Goal: Task Accomplishment & Management: Complete application form

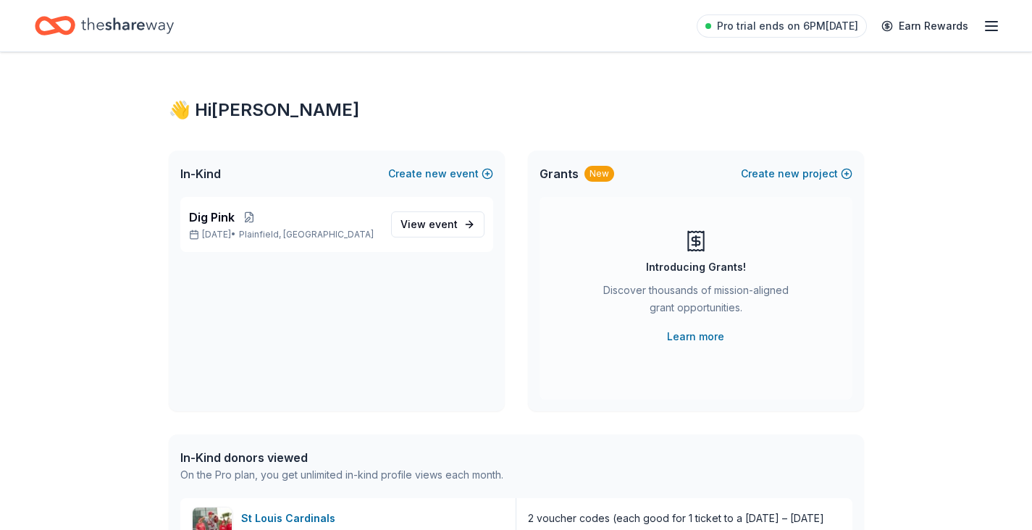
scroll to position [367, 0]
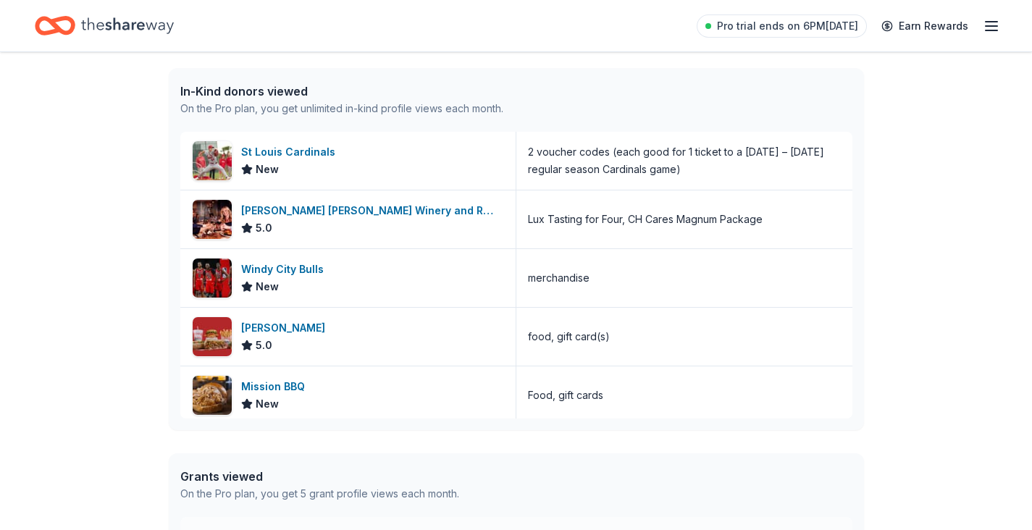
click at [994, 23] on icon "button" at bounding box center [991, 25] width 17 height 17
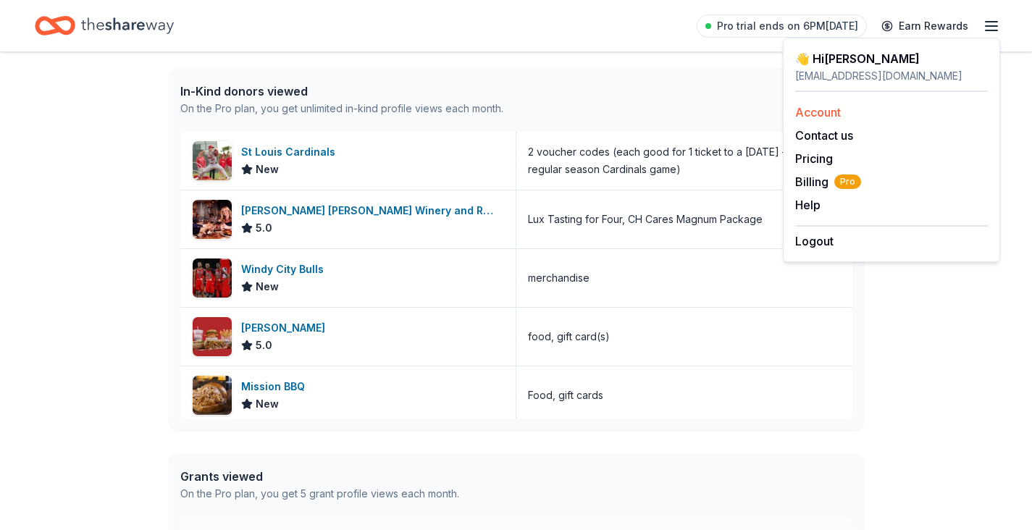
click at [798, 109] on link "Account" at bounding box center [818, 112] width 46 height 14
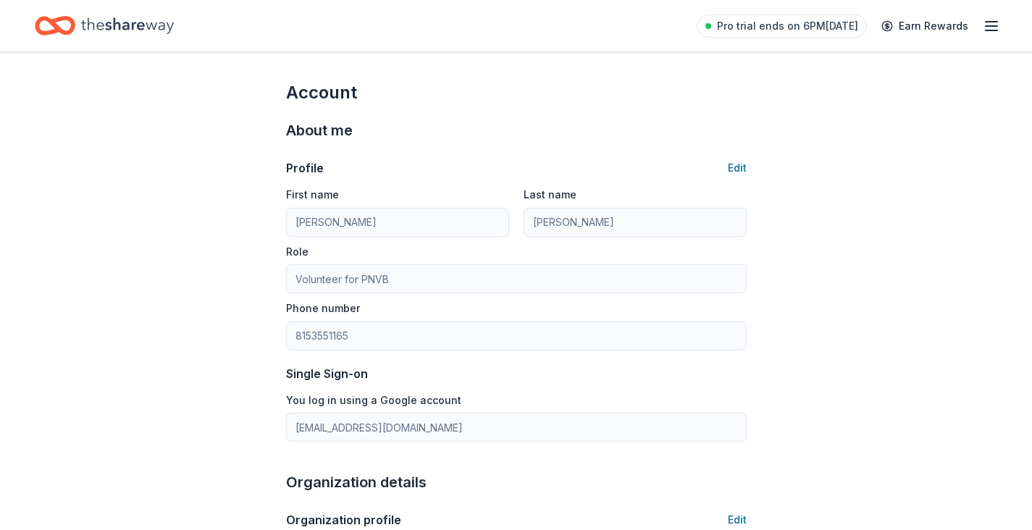
click at [102, 33] on icon "Home" at bounding box center [127, 26] width 93 height 30
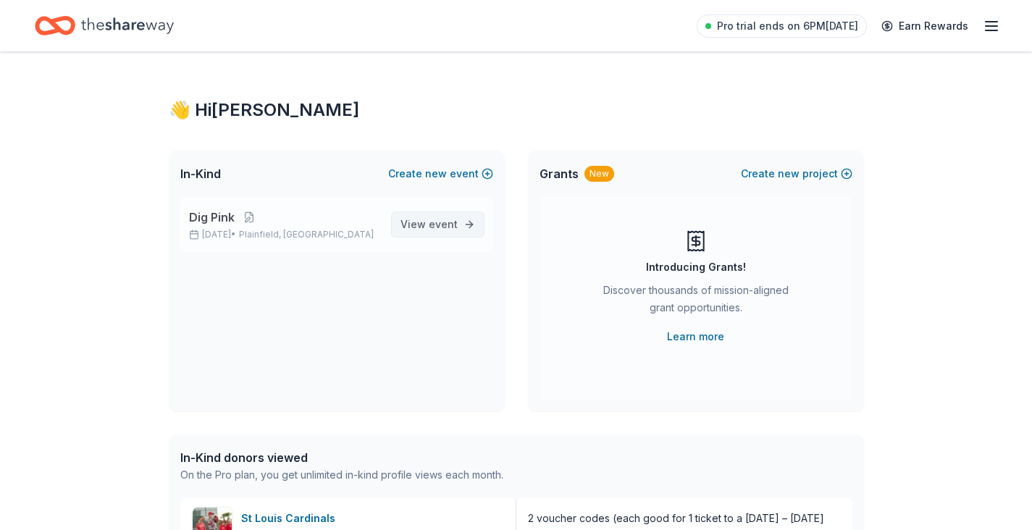
click at [408, 230] on span "View event" at bounding box center [429, 224] width 57 height 17
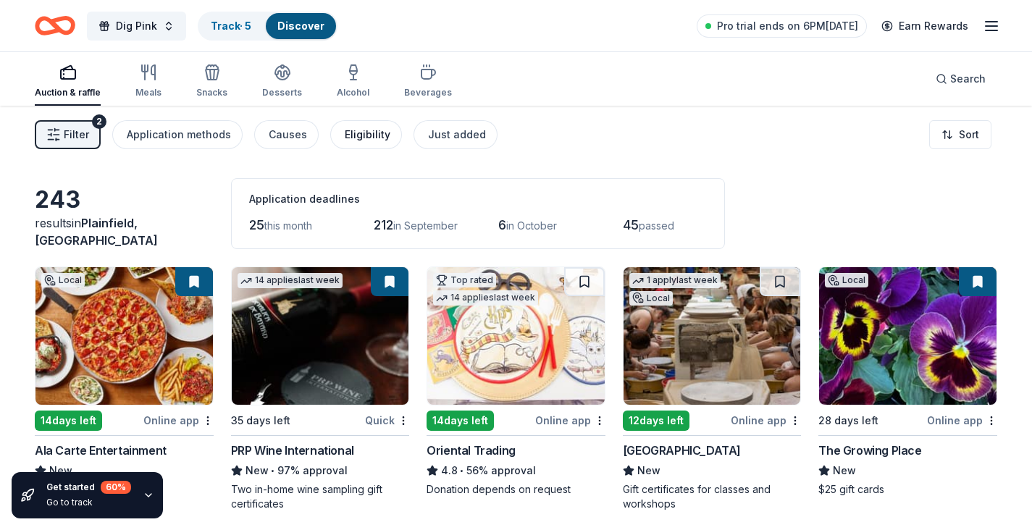
click at [345, 138] on div "Eligibility" at bounding box center [368, 134] width 46 height 17
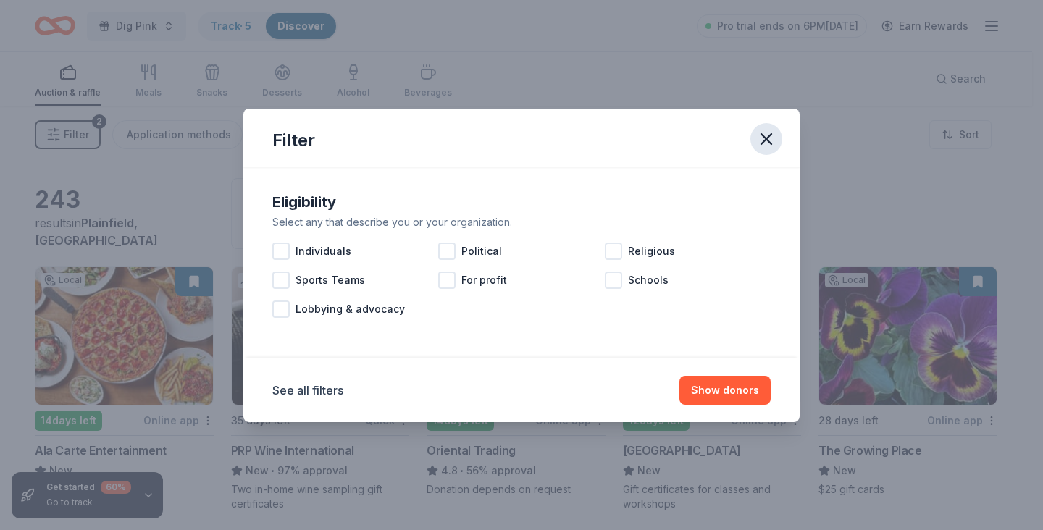
click at [774, 141] on icon "button" at bounding box center [766, 139] width 20 height 20
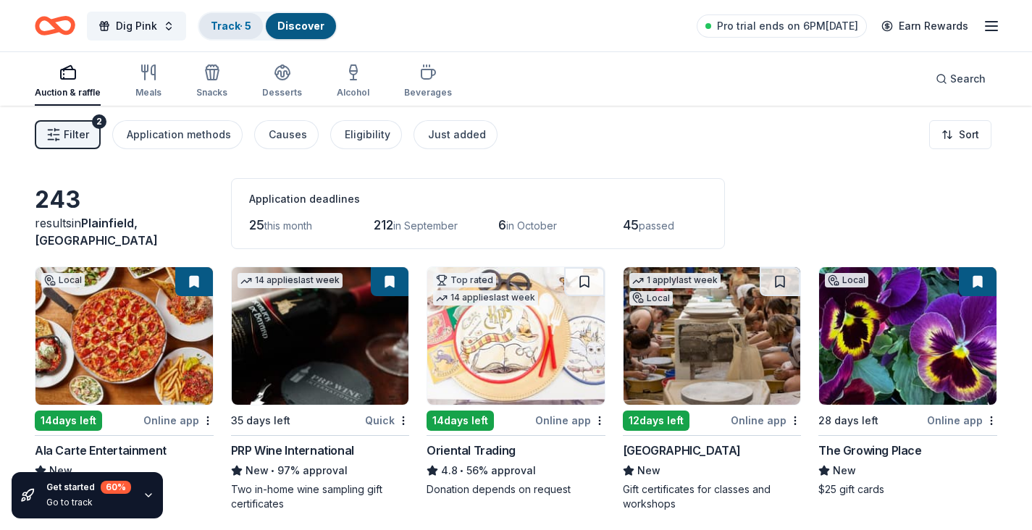
click at [227, 28] on link "Track · 5" at bounding box center [231, 26] width 41 height 12
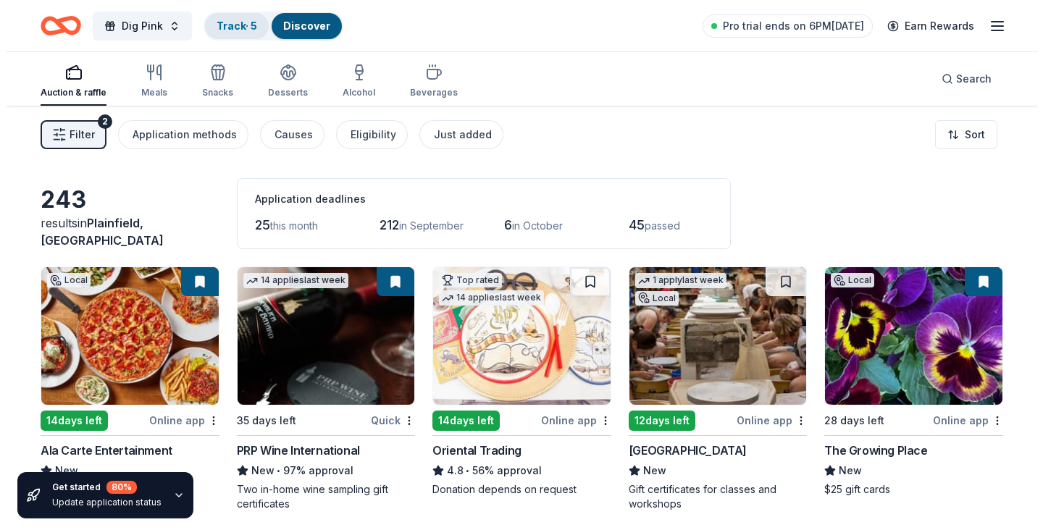
scroll to position [1, 0]
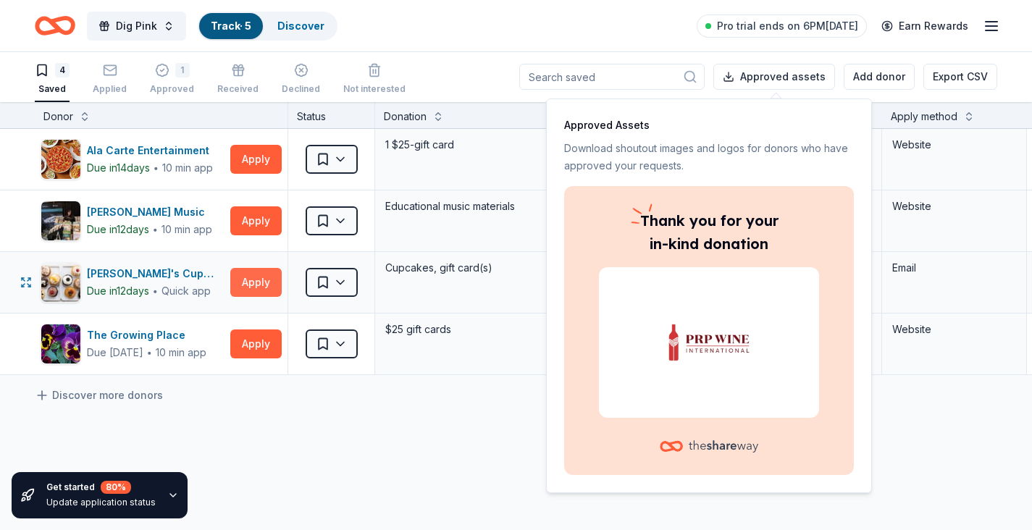
click at [257, 286] on button "Apply" at bounding box center [255, 282] width 51 height 29
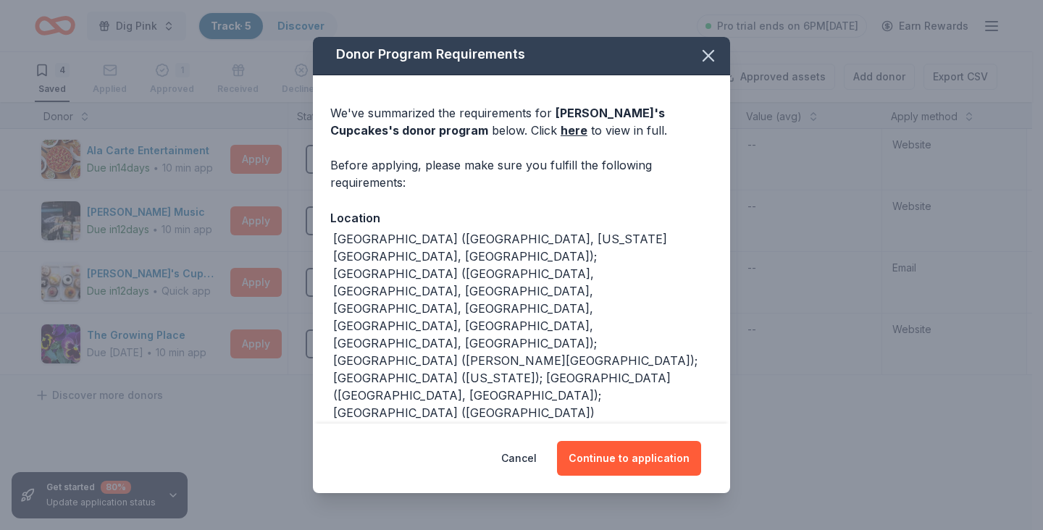
scroll to position [33, 0]
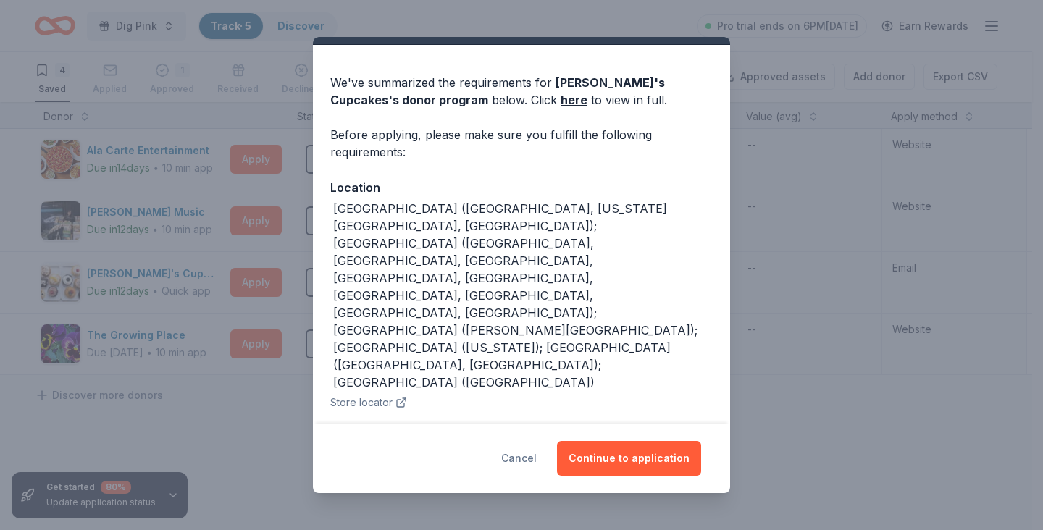
click at [526, 461] on button "Cancel" at bounding box center [518, 458] width 35 height 35
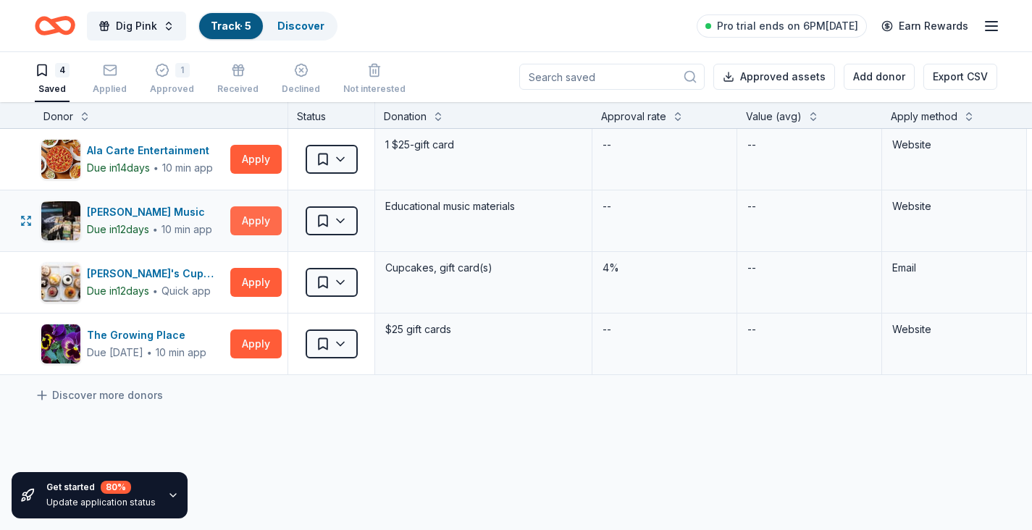
click at [260, 217] on button "Apply" at bounding box center [255, 220] width 51 height 29
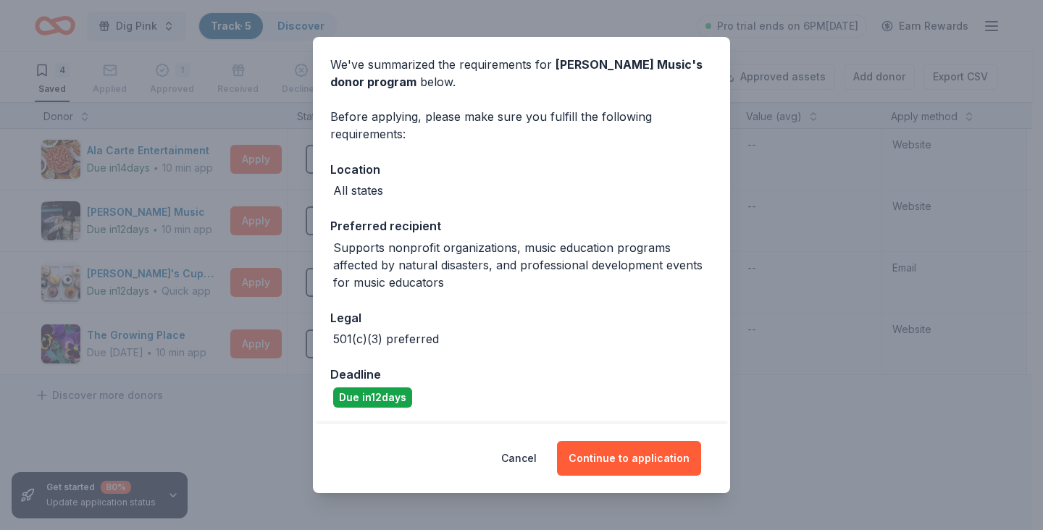
scroll to position [53, 0]
click at [525, 458] on button "Cancel" at bounding box center [518, 458] width 35 height 35
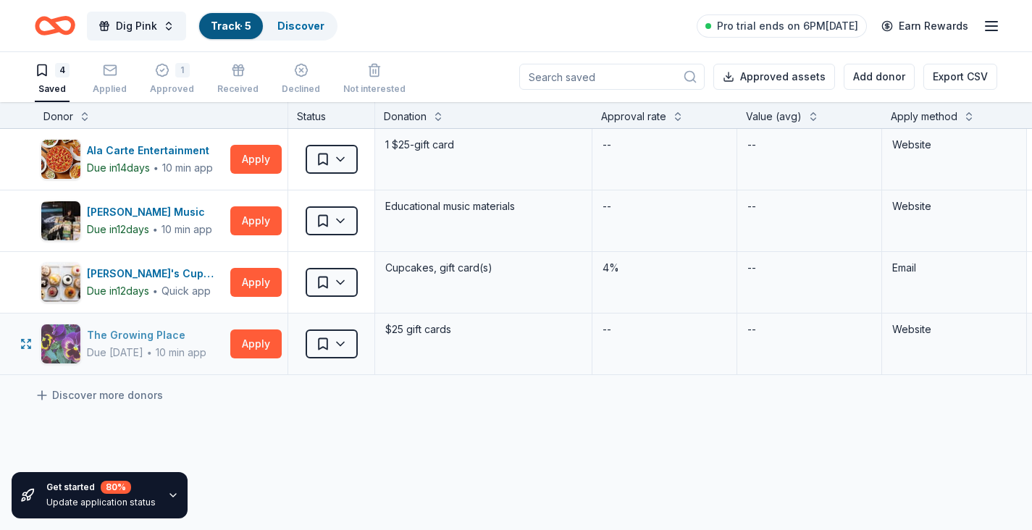
click at [204, 353] on div "10 min app" at bounding box center [181, 352] width 51 height 14
click at [249, 345] on button "Apply" at bounding box center [255, 344] width 51 height 29
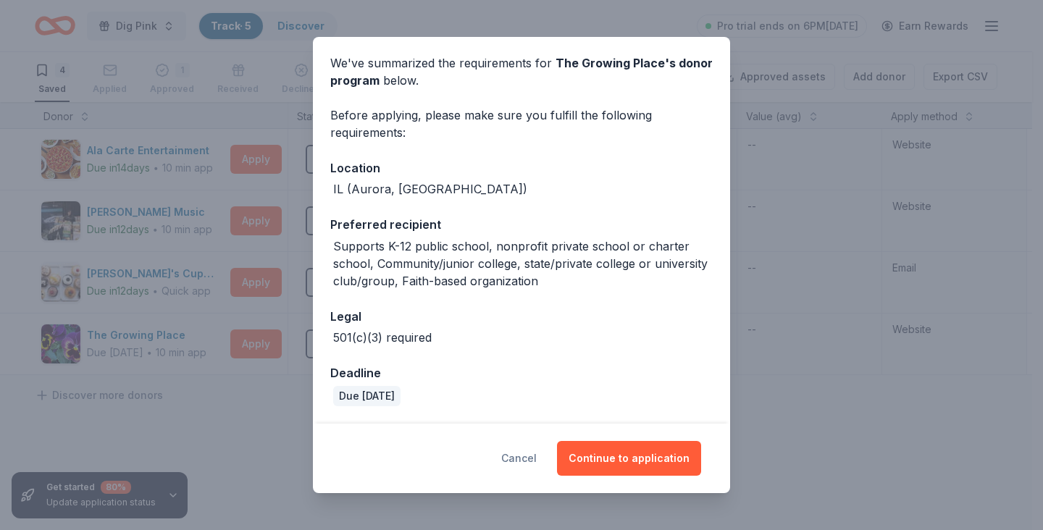
click at [529, 454] on button "Cancel" at bounding box center [518, 458] width 35 height 35
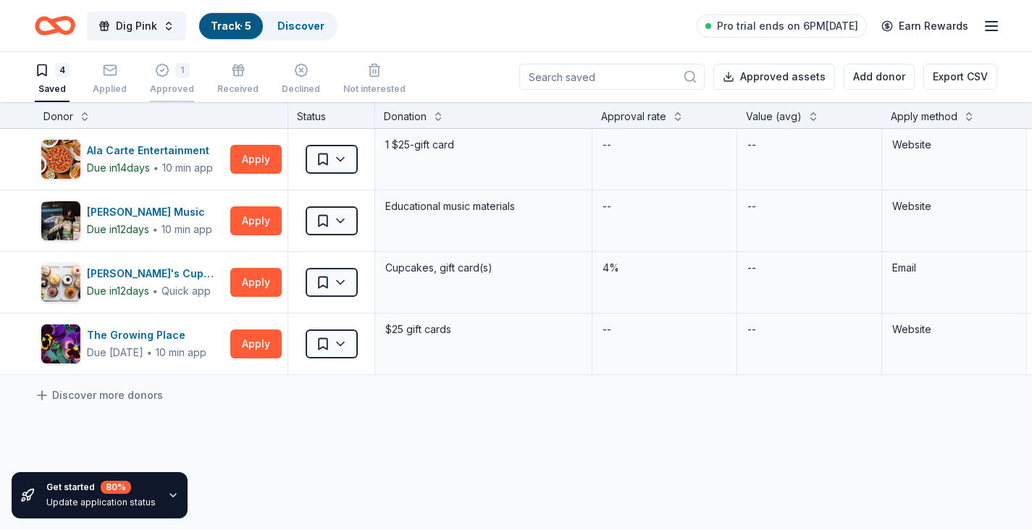
click at [172, 88] on div "Approved" at bounding box center [172, 89] width 44 height 12
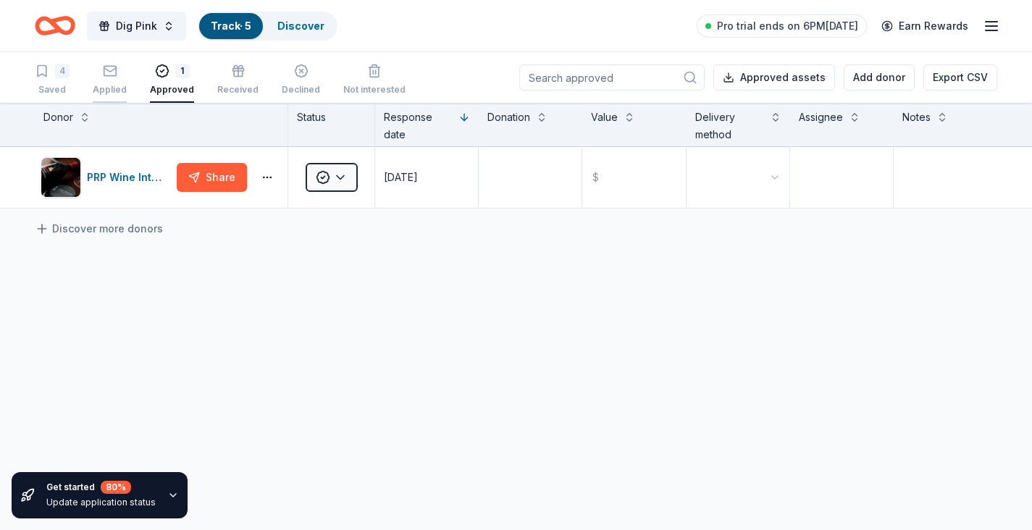
click at [114, 77] on icon "button" at bounding box center [110, 71] width 14 height 14
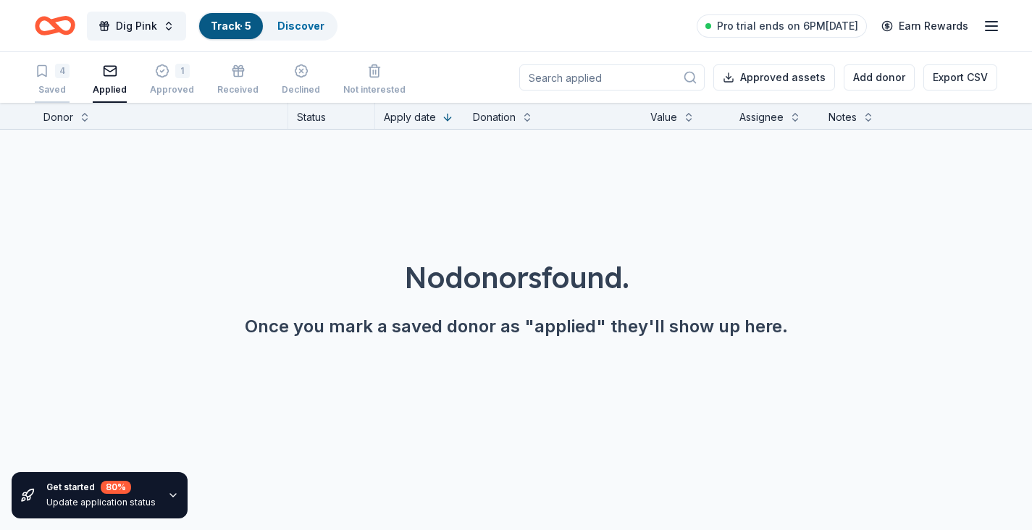
click at [58, 88] on div "Saved" at bounding box center [52, 90] width 35 height 12
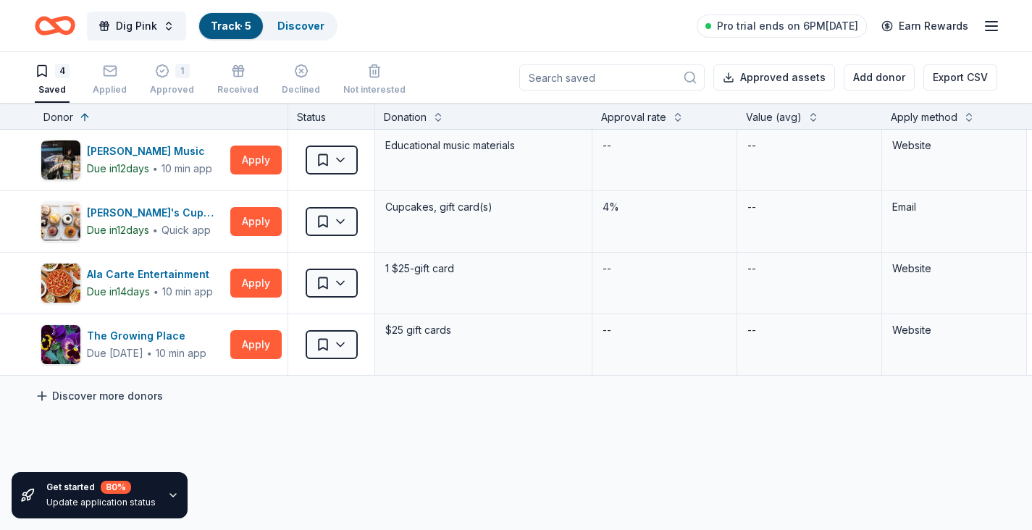
click at [117, 391] on link "Discover more donors" at bounding box center [99, 396] width 128 height 17
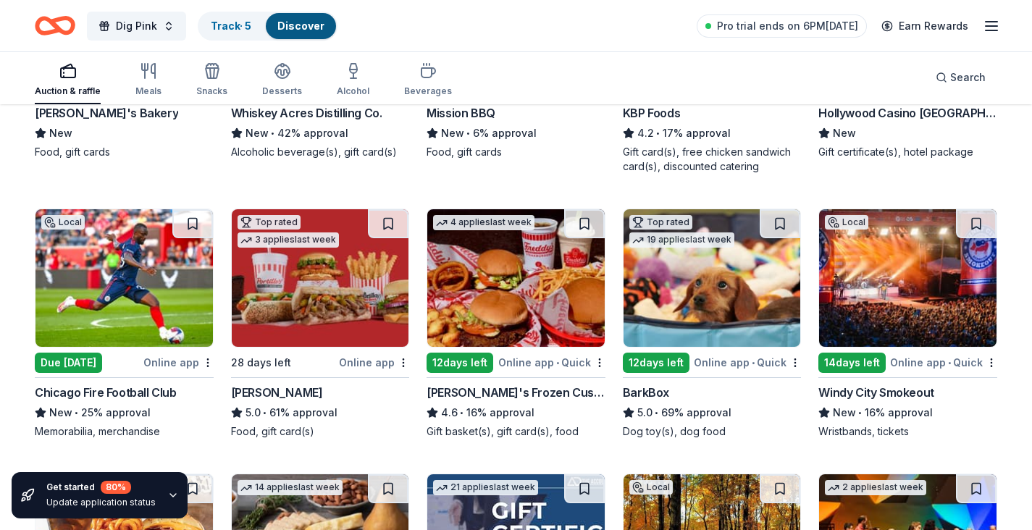
scroll to position [1177, 0]
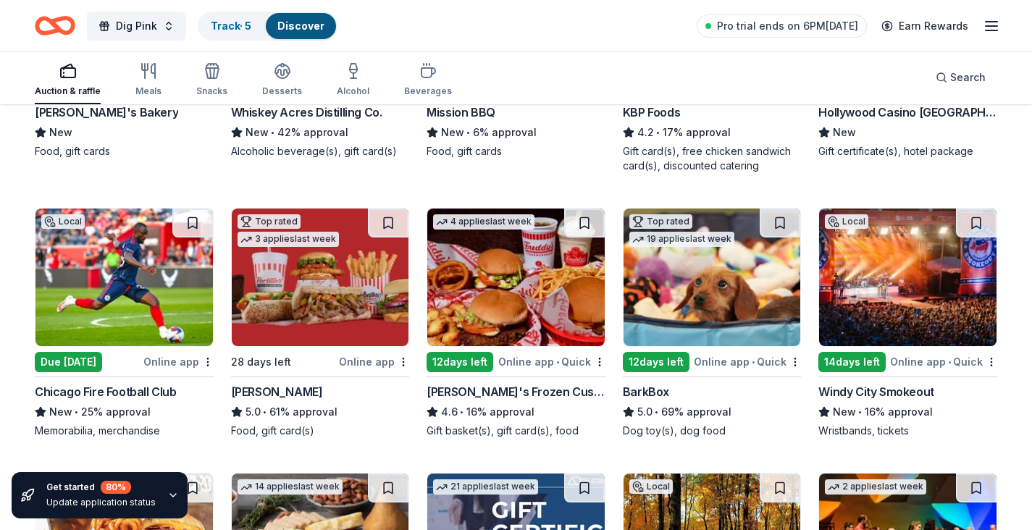
click at [123, 297] on img at bounding box center [123, 278] width 177 height 138
click at [917, 274] on img at bounding box center [907, 278] width 177 height 138
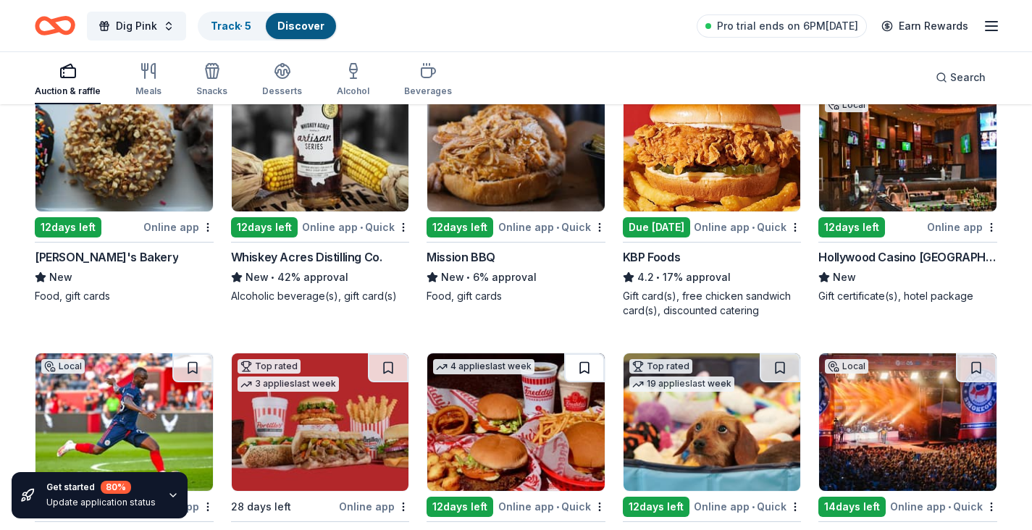
scroll to position [1025, 0]
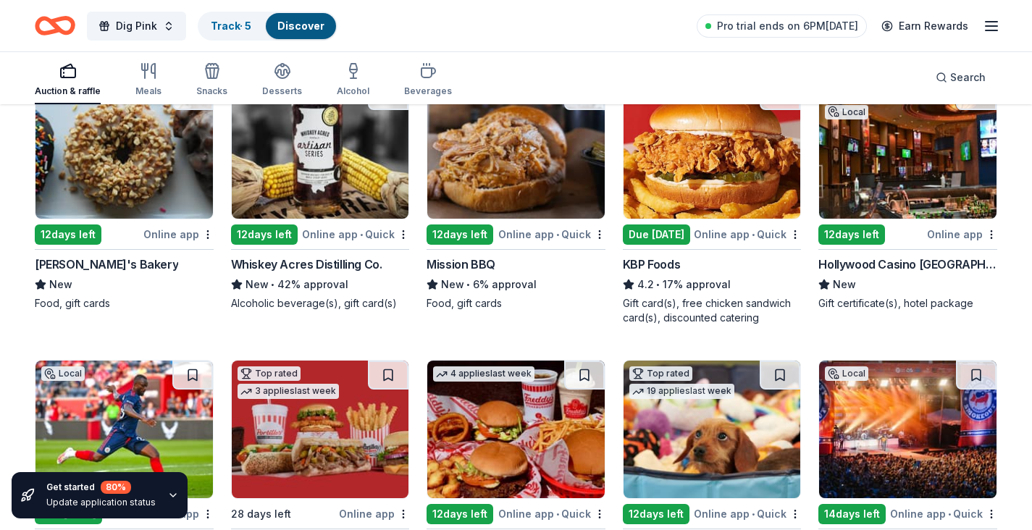
click at [705, 192] on img at bounding box center [712, 150] width 177 height 138
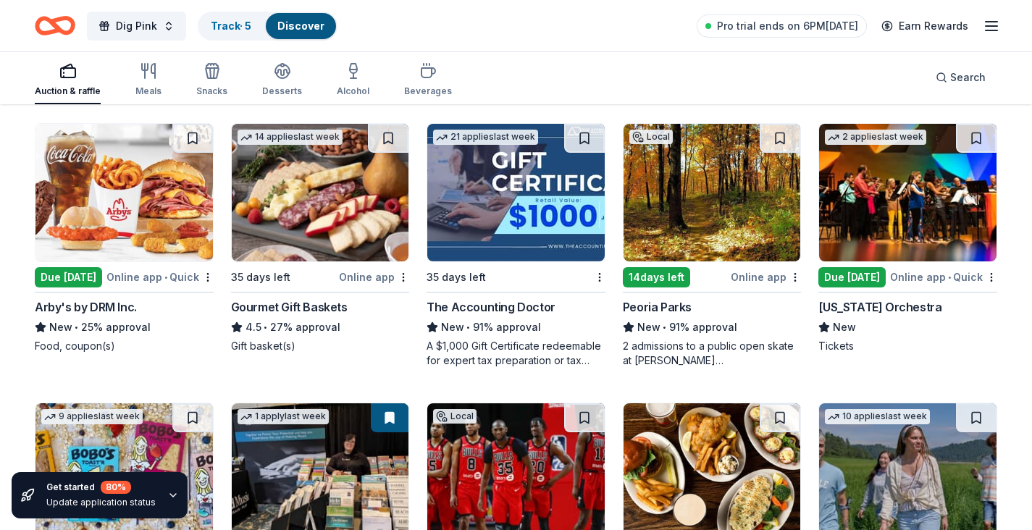
scroll to position [1596, 0]
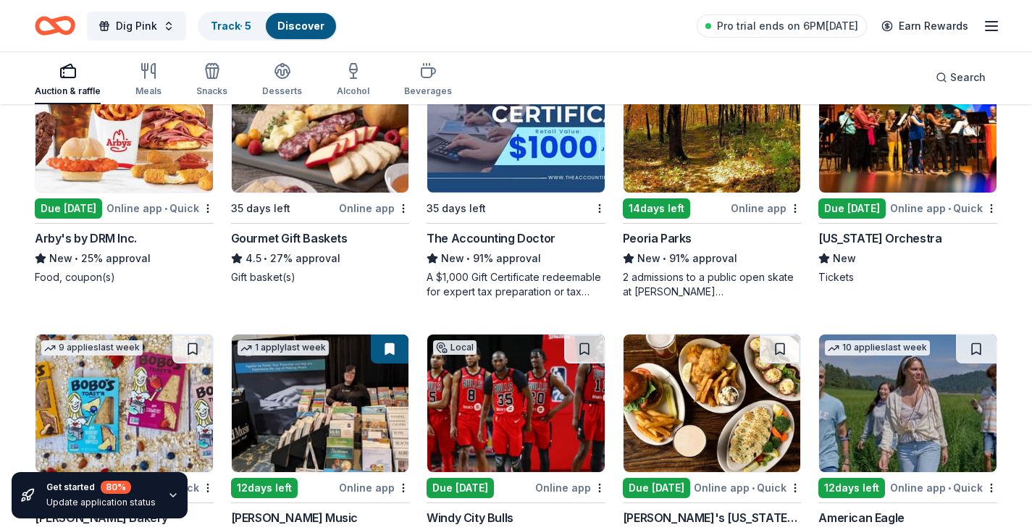
click at [106, 161] on img at bounding box center [123, 124] width 177 height 138
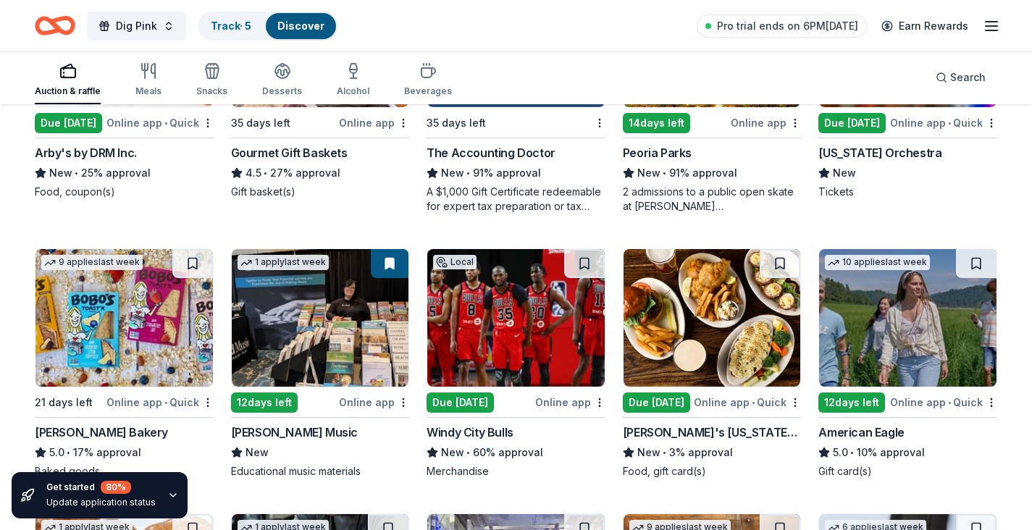
scroll to position [1684, 0]
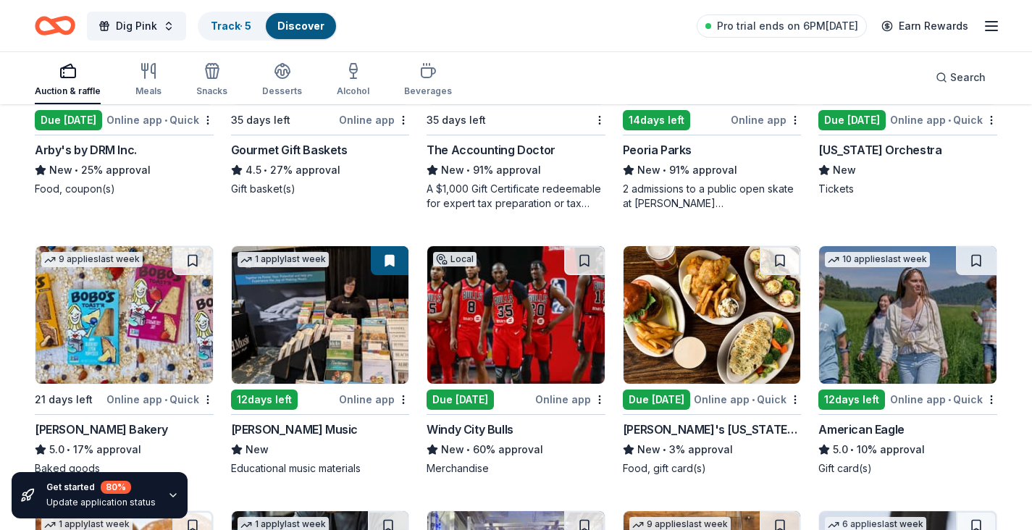
click at [698, 326] on img at bounding box center [712, 315] width 177 height 138
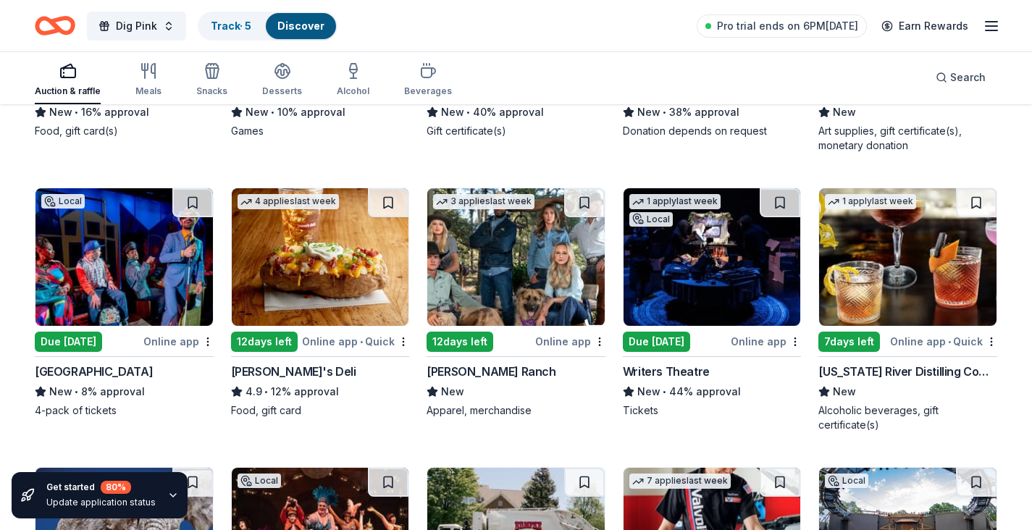
scroll to position [4555, 0]
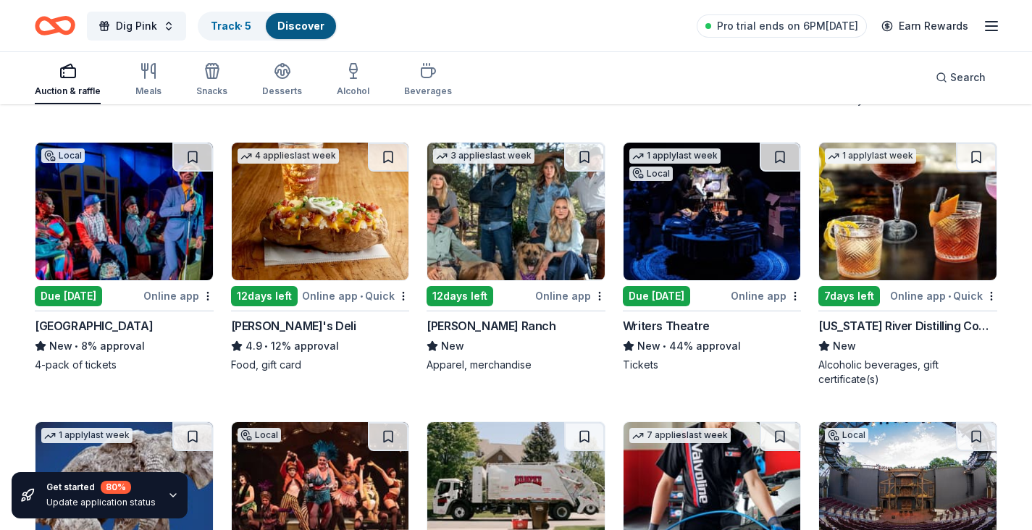
click at [125, 230] on img at bounding box center [123, 212] width 177 height 138
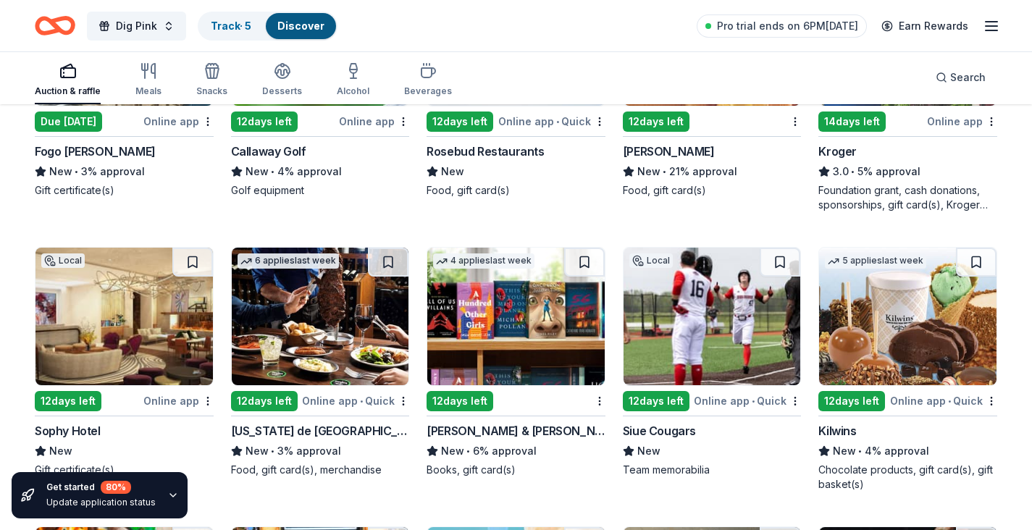
scroll to position [6954, 0]
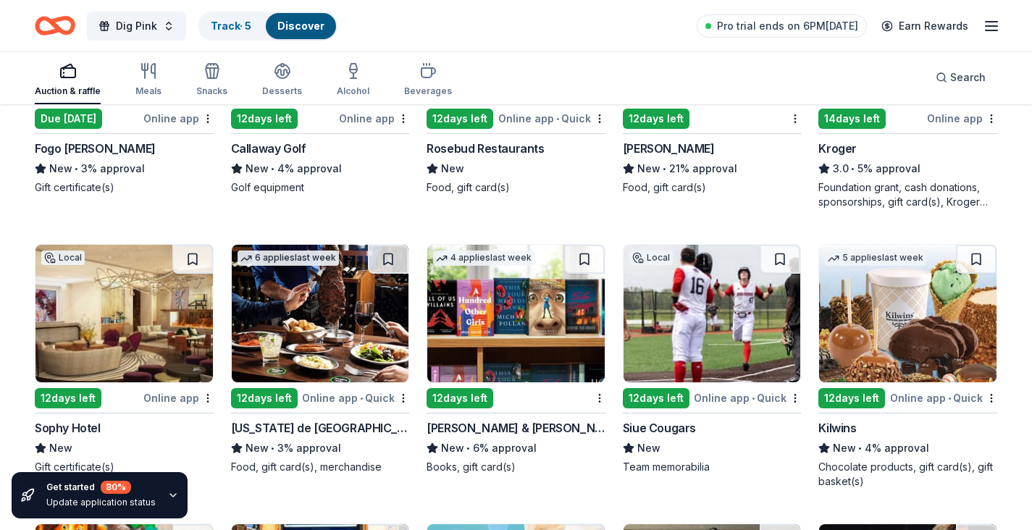
click at [529, 333] on img at bounding box center [515, 314] width 177 height 138
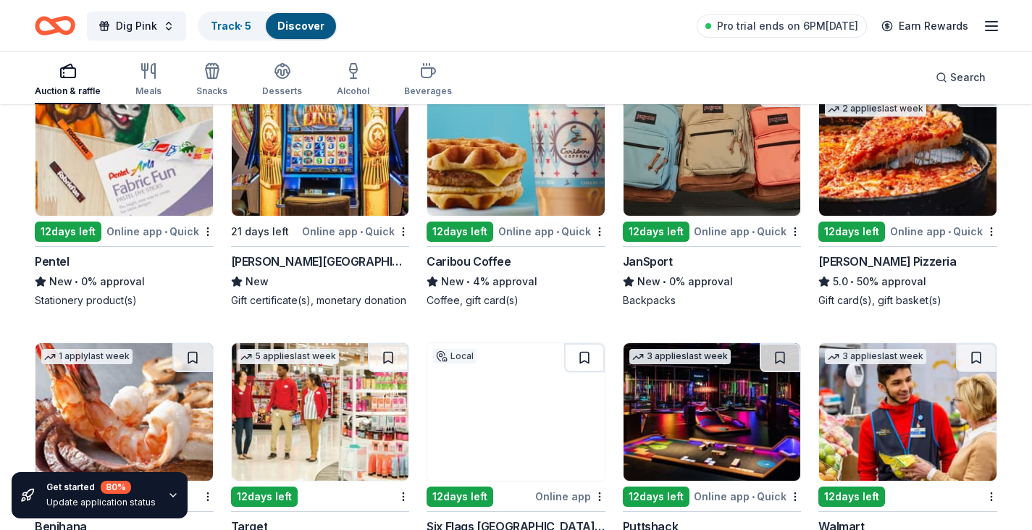
scroll to position [7573, 0]
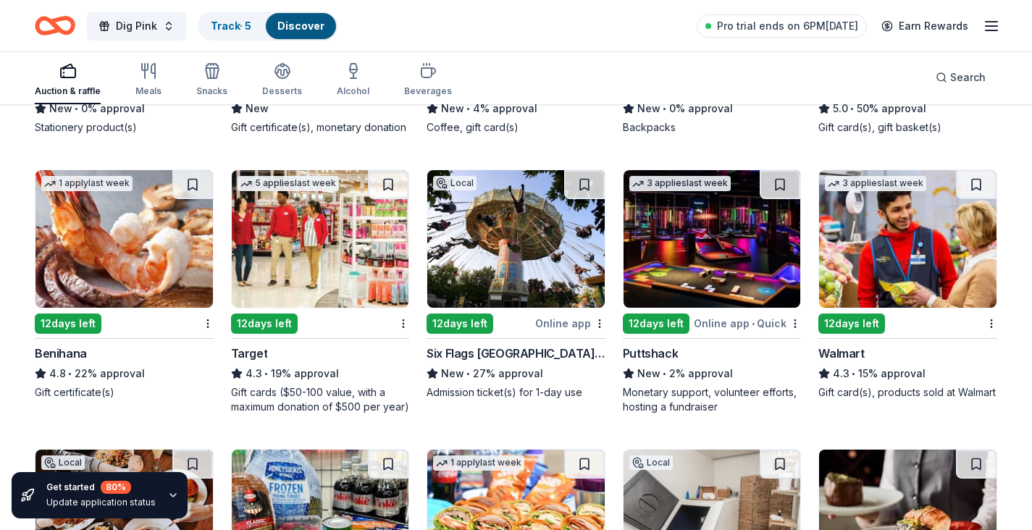
click at [477, 255] on img at bounding box center [515, 239] width 177 height 138
click at [732, 258] on img at bounding box center [712, 239] width 177 height 138
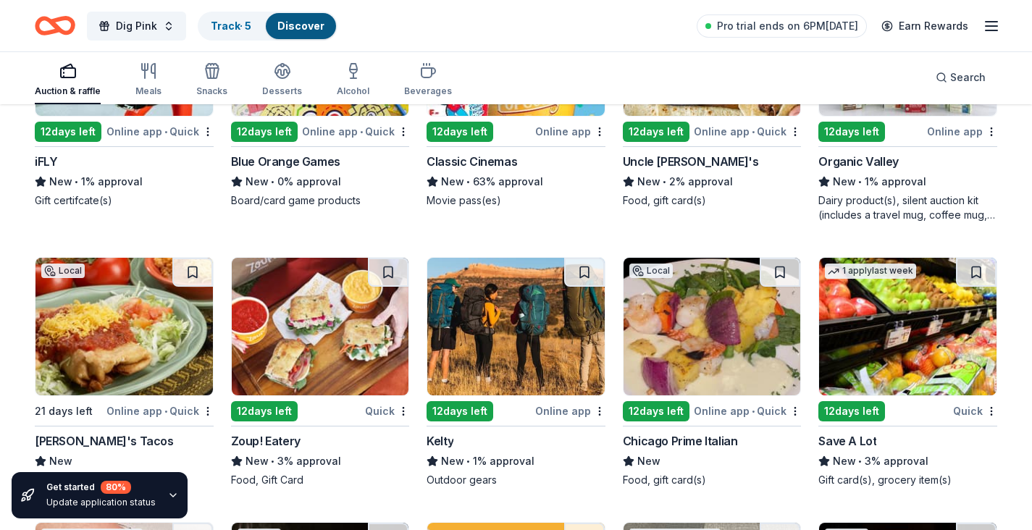
scroll to position [9210, 0]
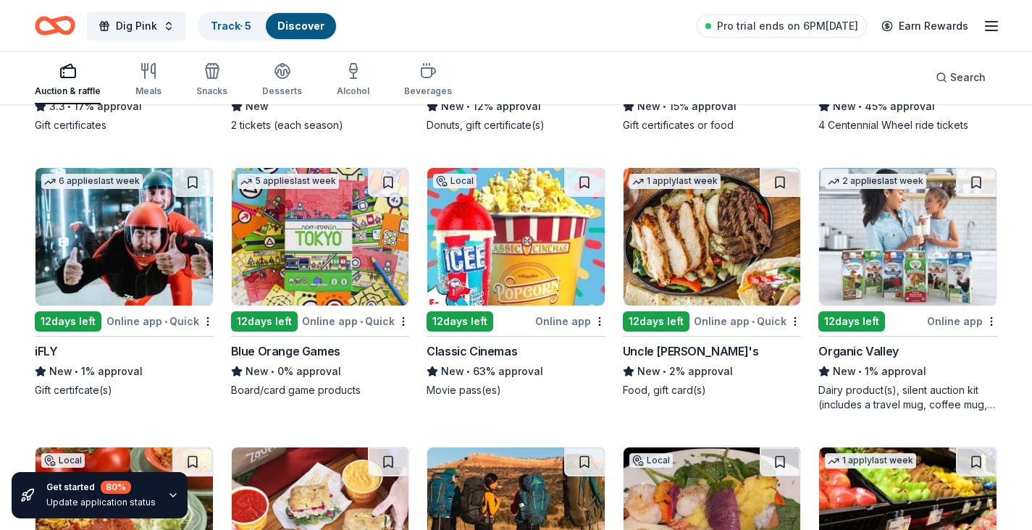
click at [118, 266] on img at bounding box center [123, 237] width 177 height 138
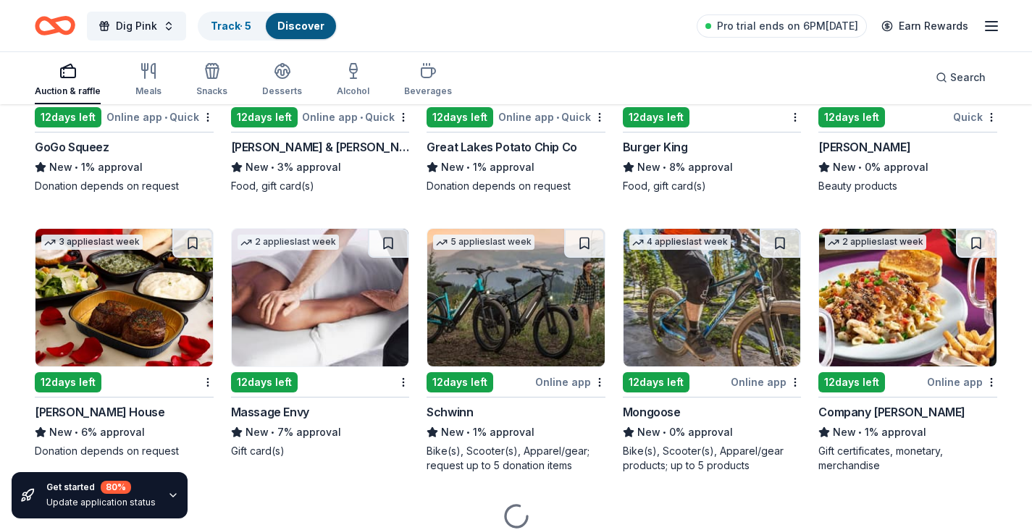
scroll to position [10842, 0]
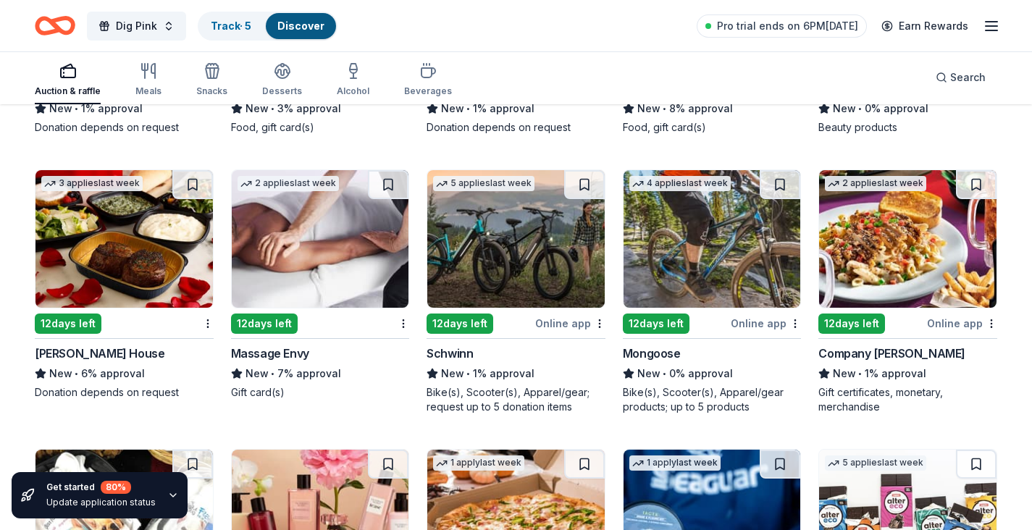
click at [513, 266] on img at bounding box center [515, 239] width 177 height 138
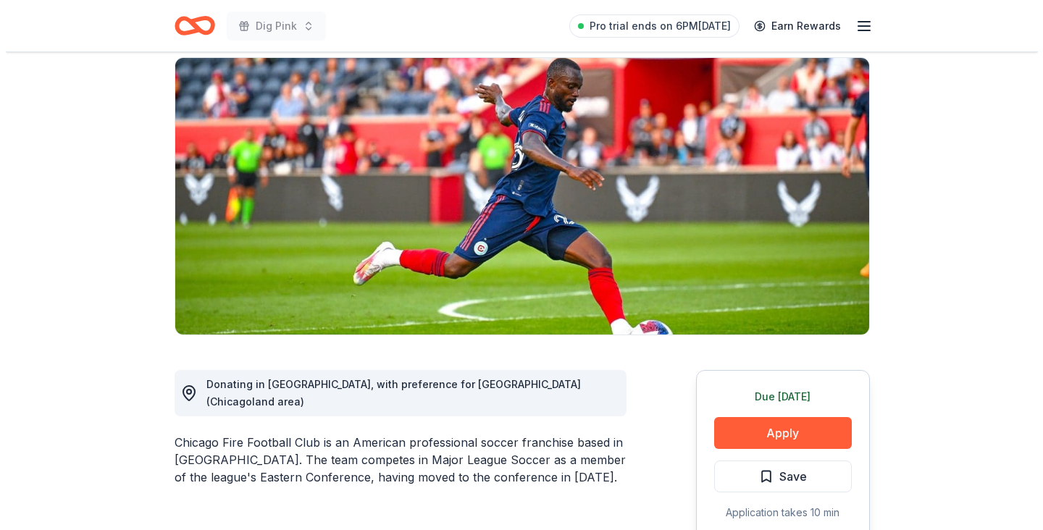
scroll to position [106, 0]
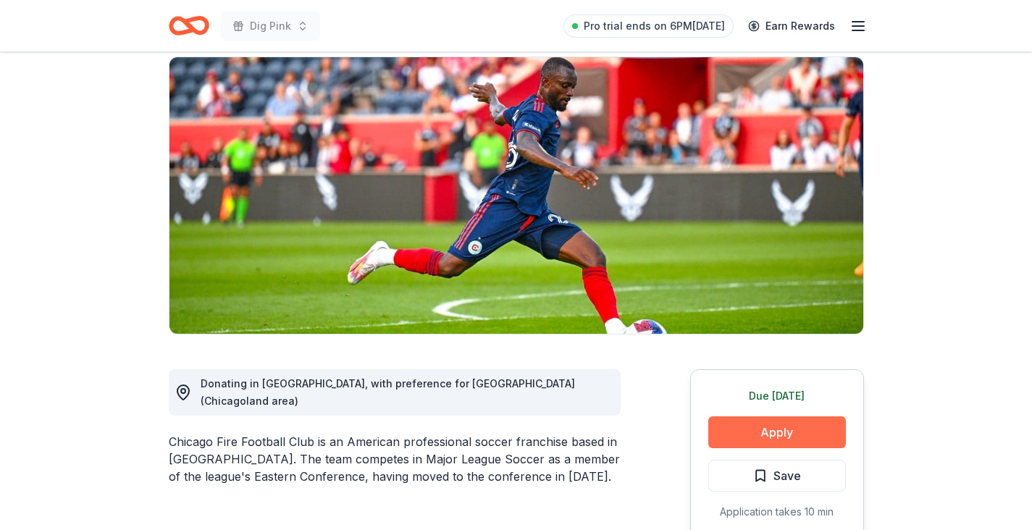
click at [779, 426] on button "Apply" at bounding box center [777, 432] width 138 height 32
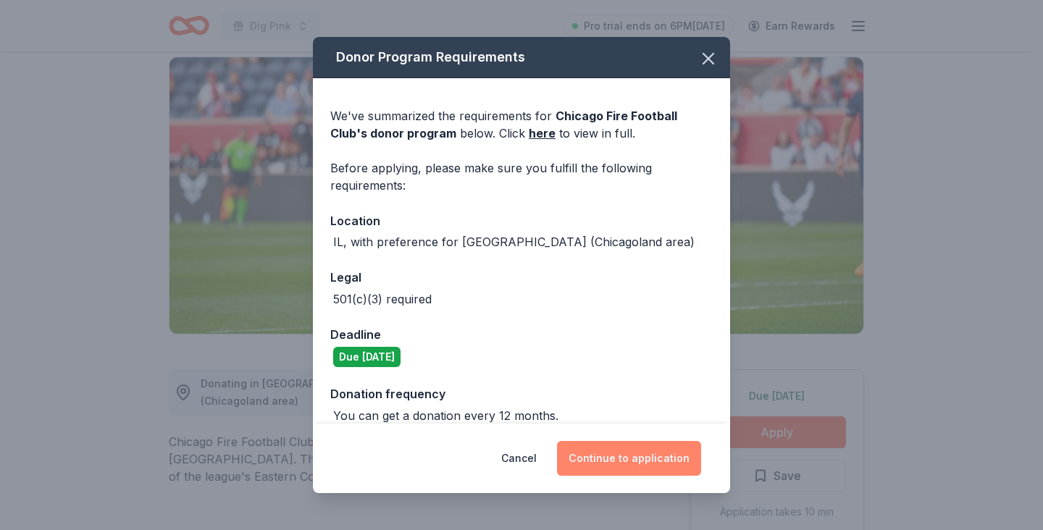
click at [624, 453] on button "Continue to application" at bounding box center [629, 458] width 144 height 35
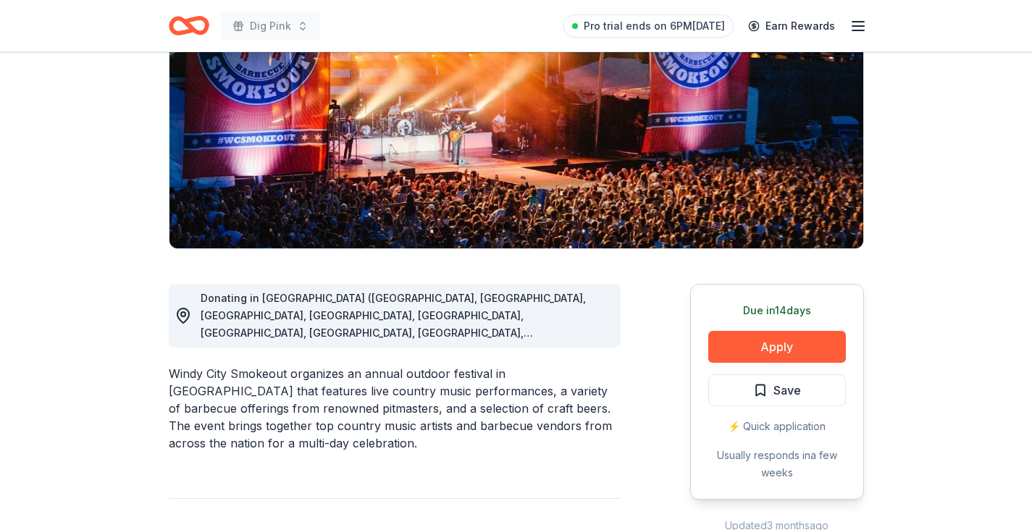
scroll to position [193, 0]
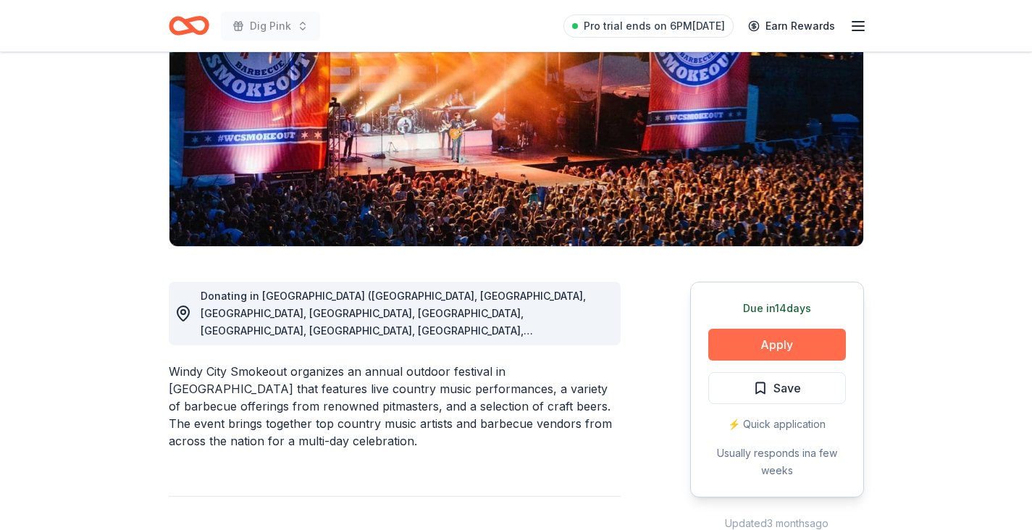
click at [784, 348] on button "Apply" at bounding box center [777, 345] width 138 height 32
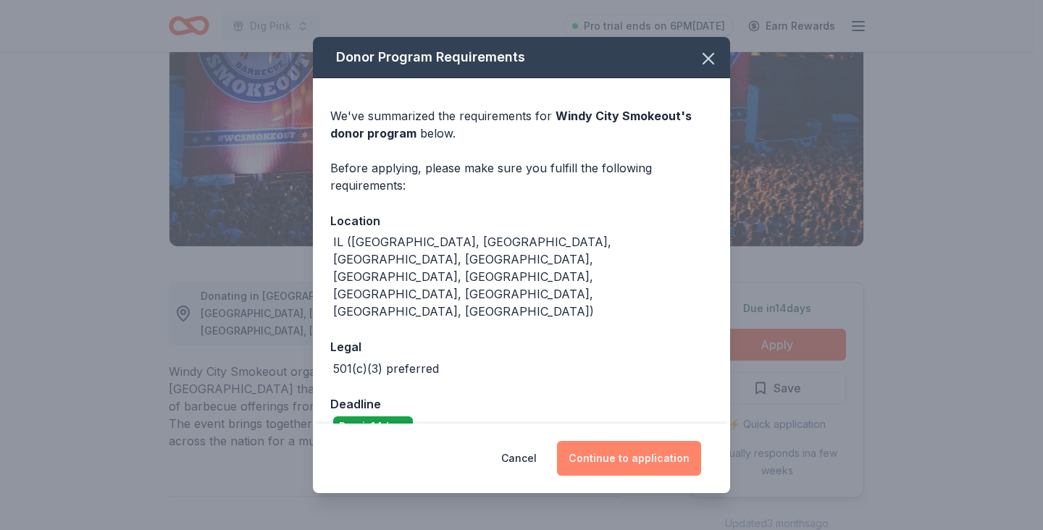
click at [604, 453] on button "Continue to application" at bounding box center [629, 458] width 144 height 35
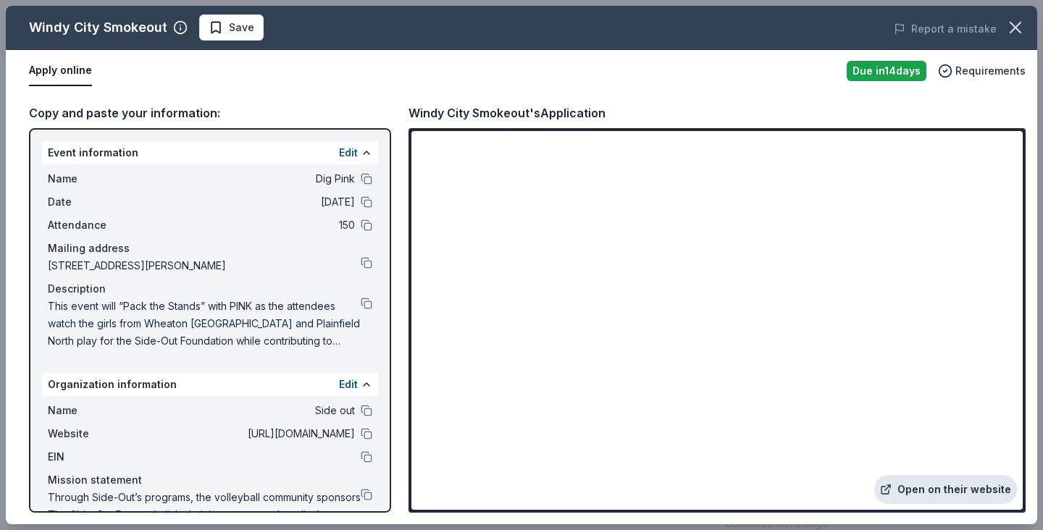
click at [951, 490] on link "Open on their website" at bounding box center [945, 489] width 143 height 29
click at [1020, 30] on icon "button" at bounding box center [1015, 27] width 20 height 20
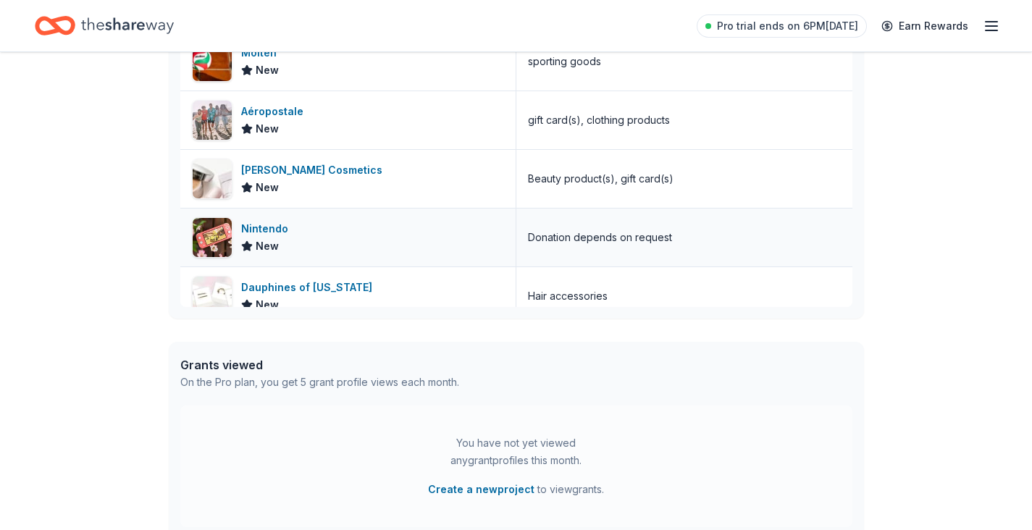
scroll to position [1164, 0]
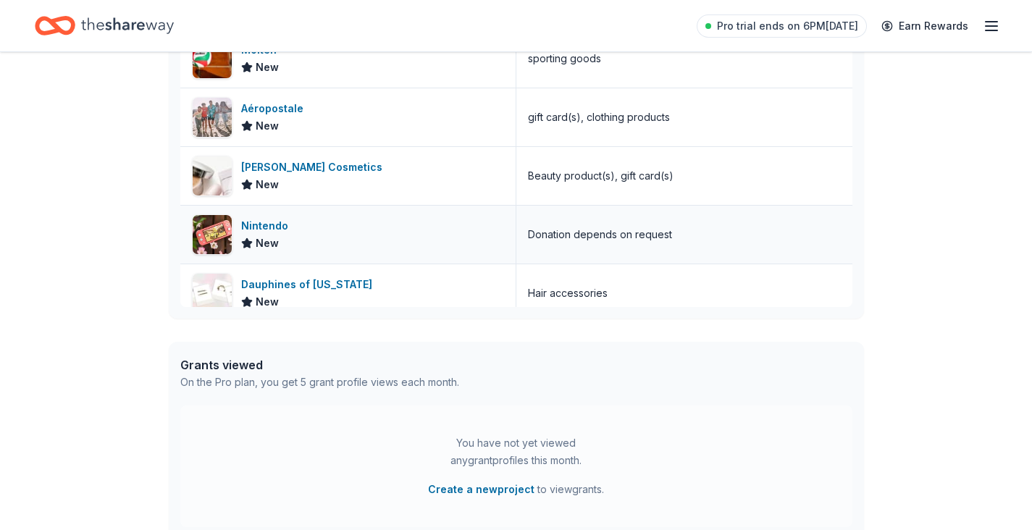
click at [296, 241] on div "Nintendo New" at bounding box center [348, 235] width 336 height 58
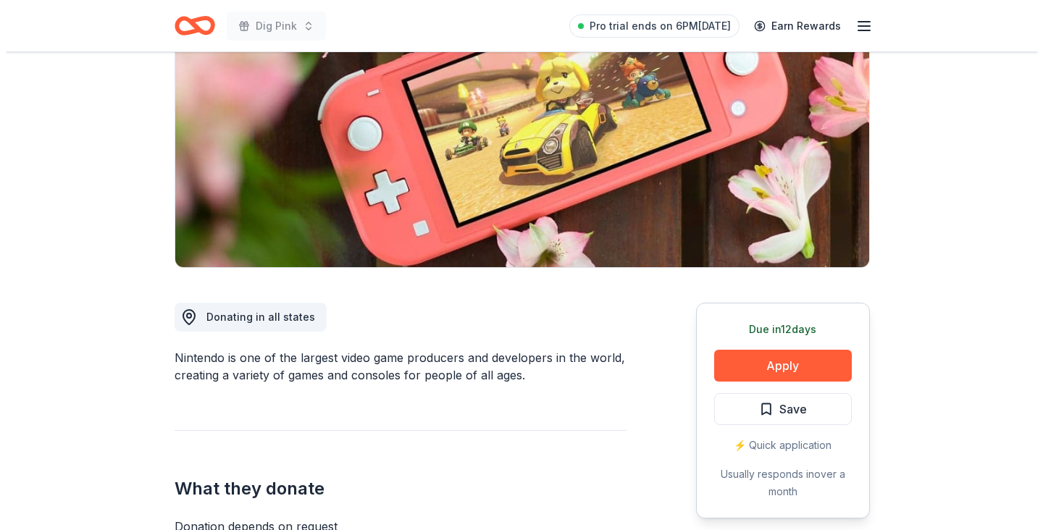
scroll to position [180, 0]
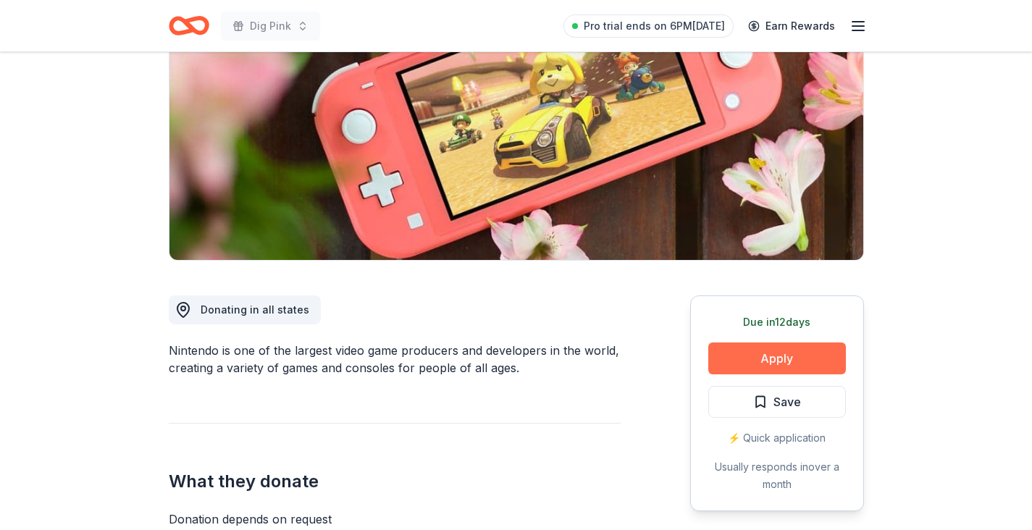
click at [778, 361] on button "Apply" at bounding box center [777, 359] width 138 height 32
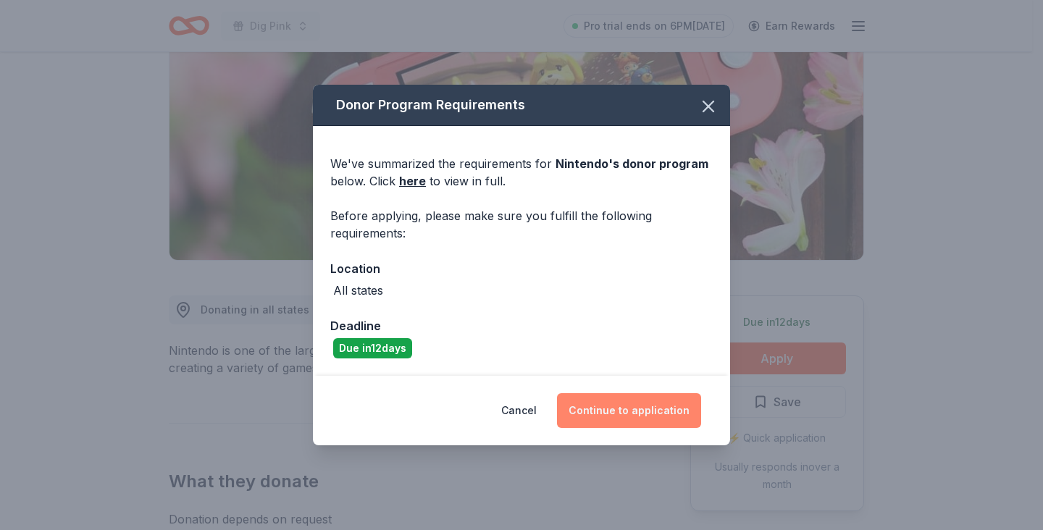
click at [637, 412] on button "Continue to application" at bounding box center [629, 410] width 144 height 35
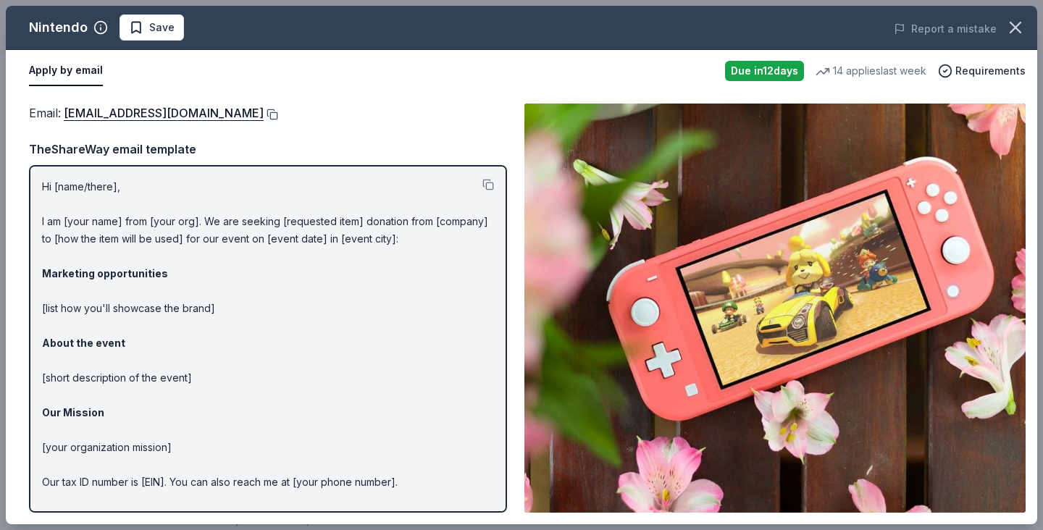
click at [278, 112] on button at bounding box center [271, 115] width 14 height 12
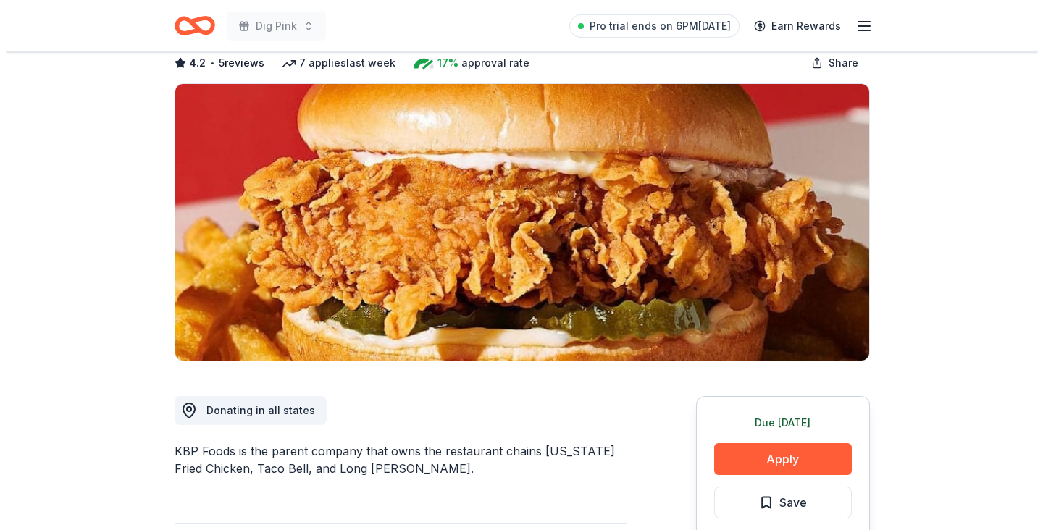
scroll to position [82, 0]
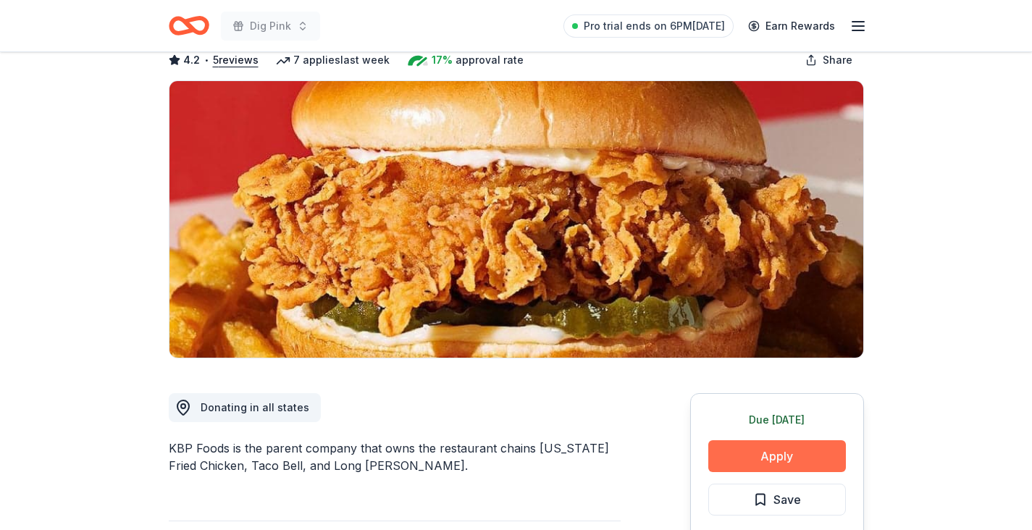
click at [781, 451] on button "Apply" at bounding box center [777, 456] width 138 height 32
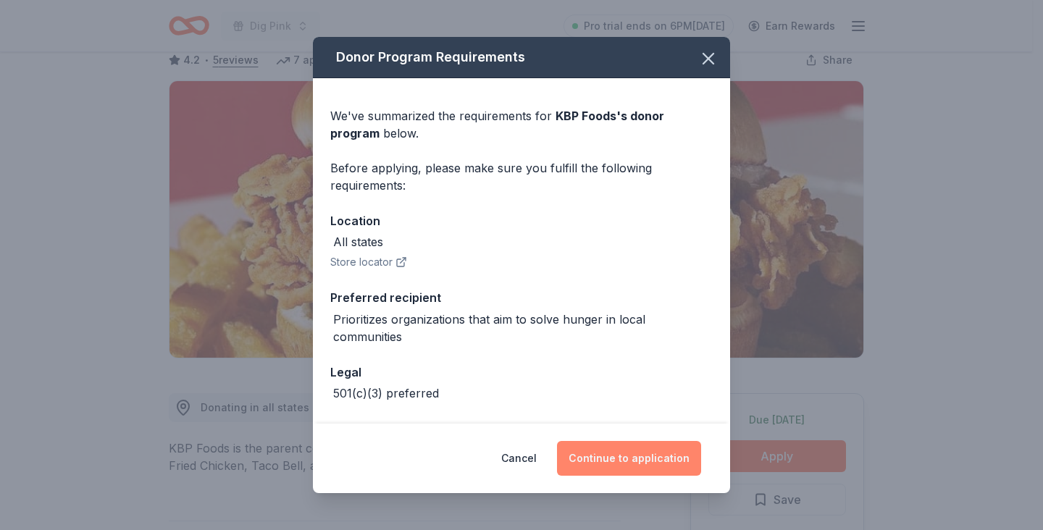
click at [635, 454] on button "Continue to application" at bounding box center [629, 458] width 144 height 35
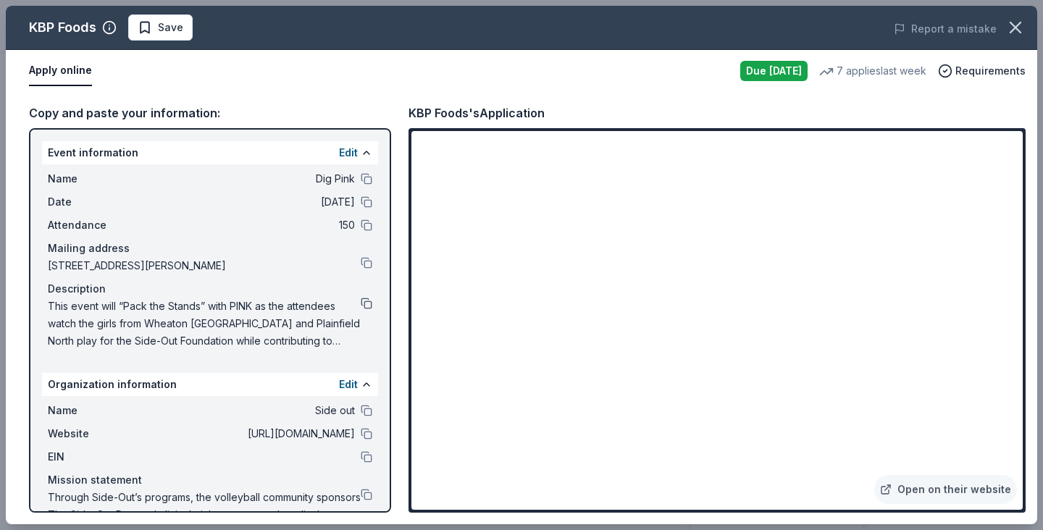
click at [361, 304] on button at bounding box center [367, 304] width 12 height 12
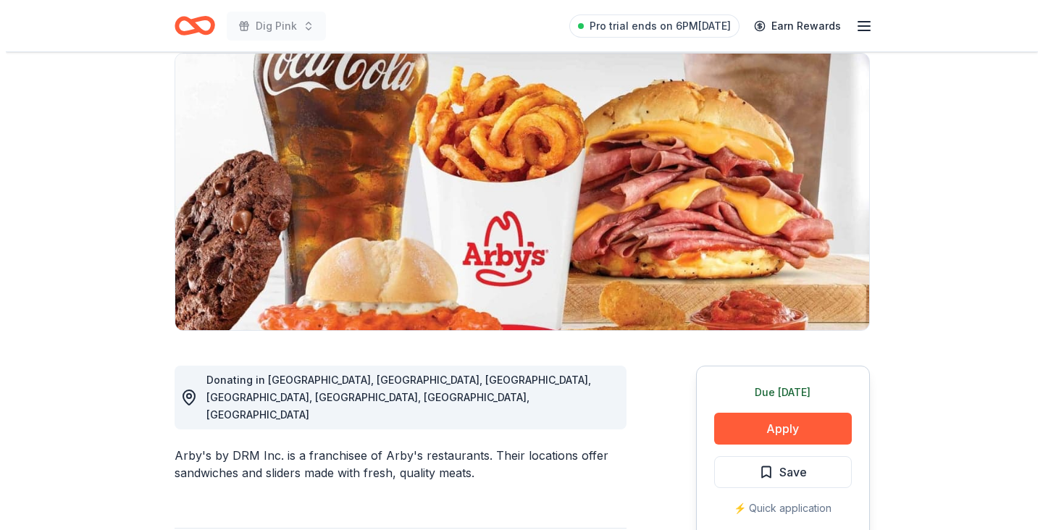
scroll to position [115, 0]
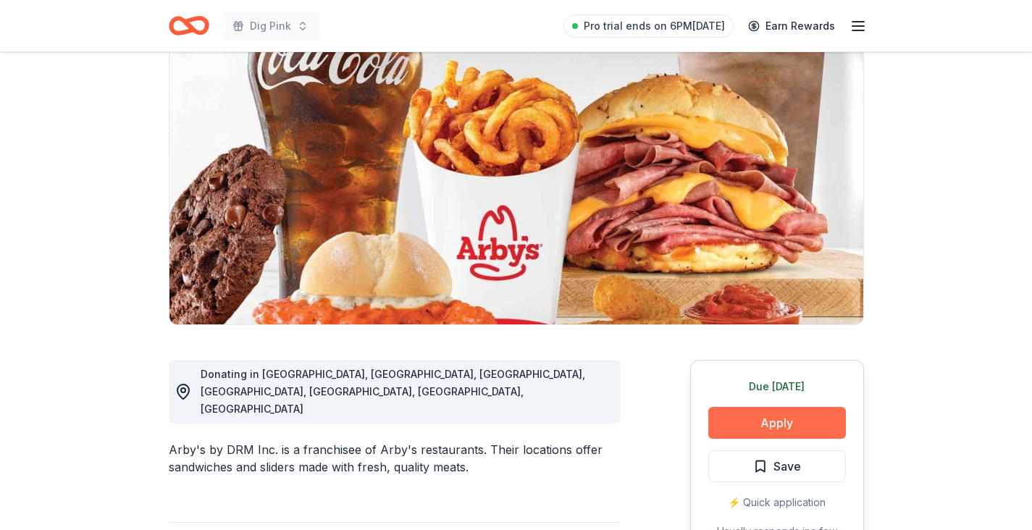
click at [776, 422] on button "Apply" at bounding box center [777, 423] width 138 height 32
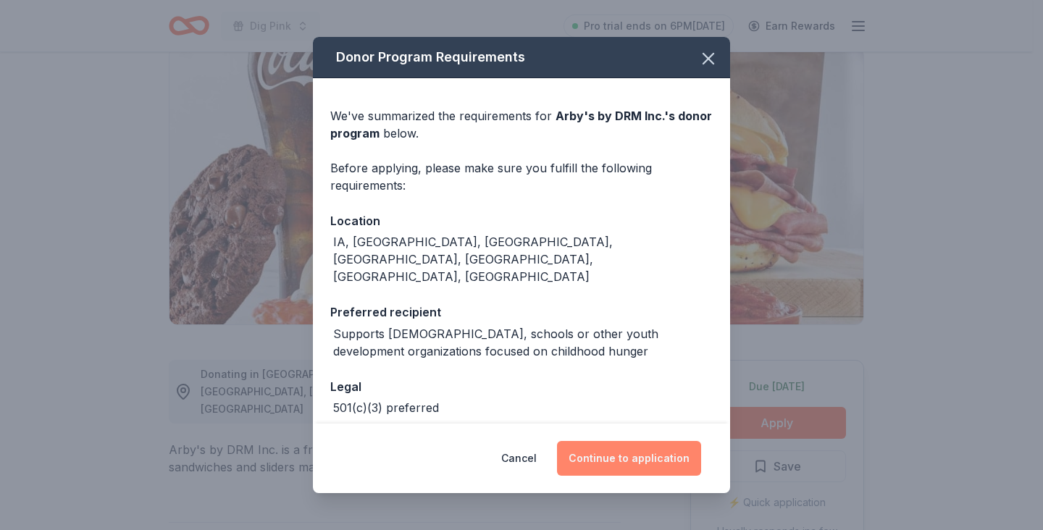
click at [625, 456] on button "Continue to application" at bounding box center [629, 458] width 144 height 35
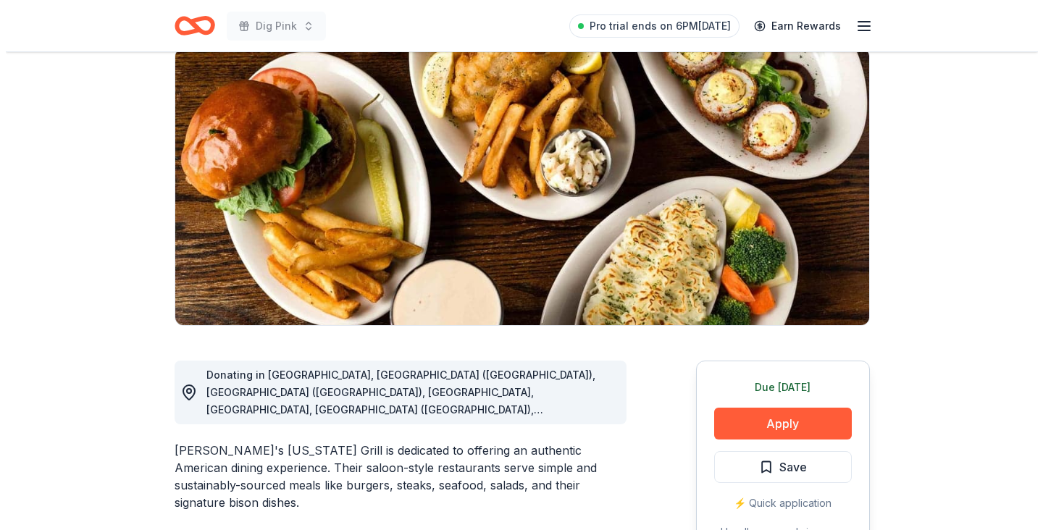
scroll to position [186, 0]
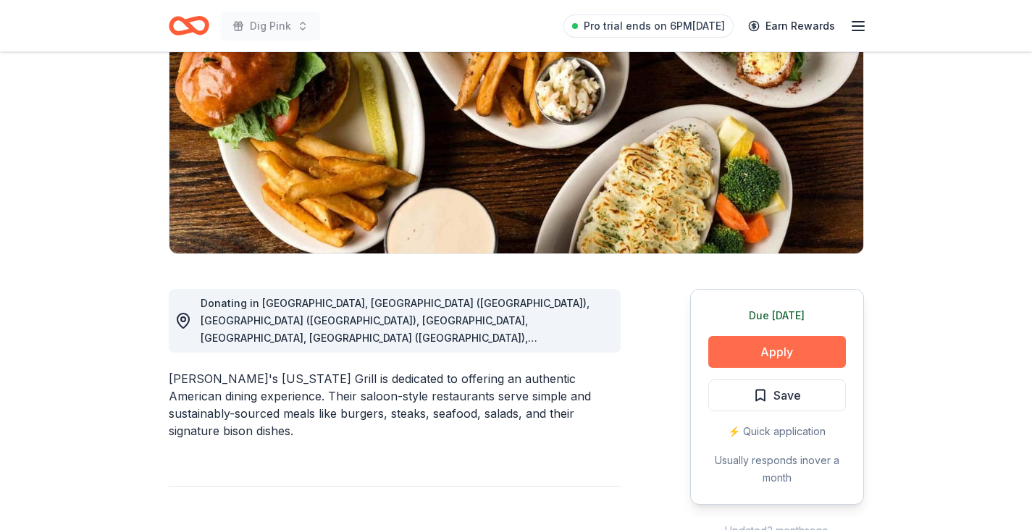
click at [767, 352] on button "Apply" at bounding box center [777, 352] width 138 height 32
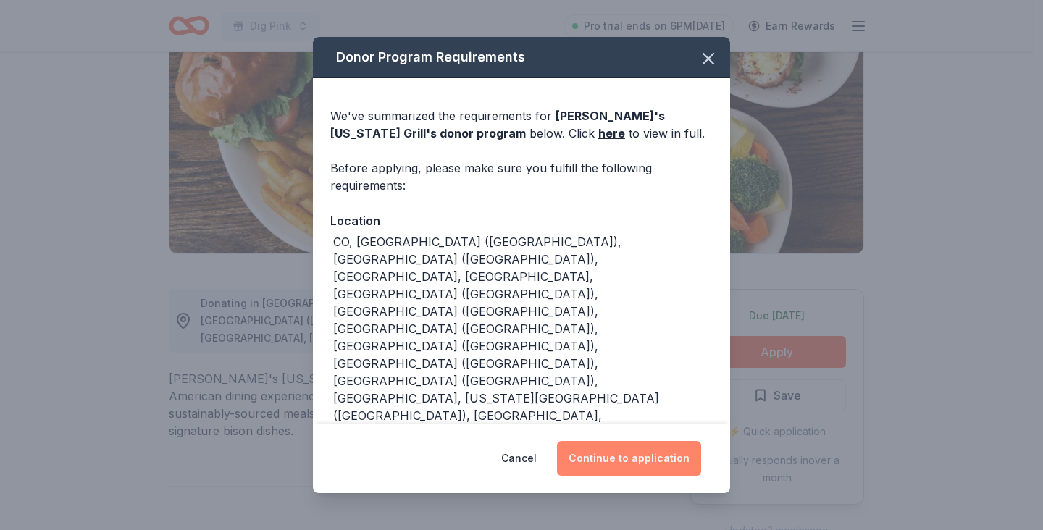
click at [626, 446] on button "Continue to application" at bounding box center [629, 458] width 144 height 35
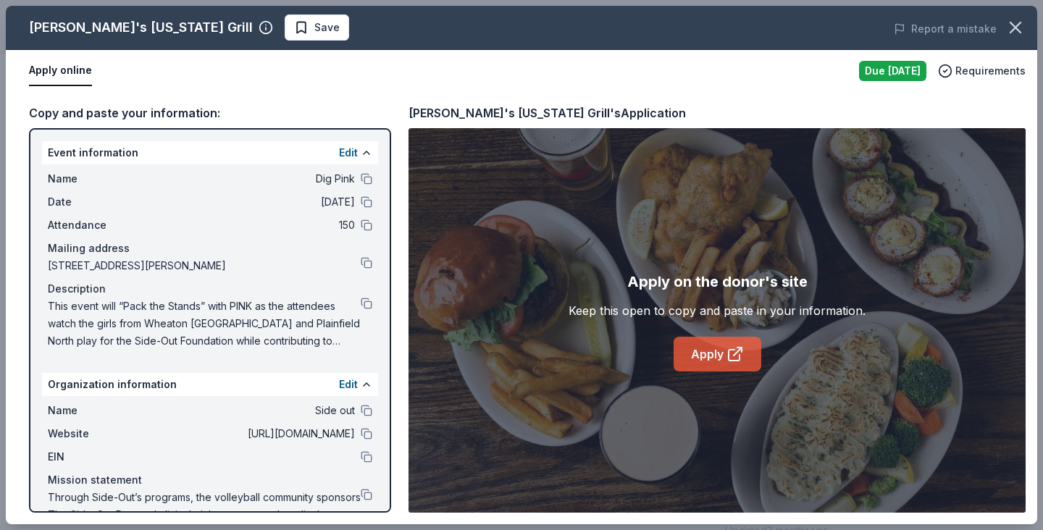
click at [732, 355] on icon at bounding box center [734, 353] width 17 height 17
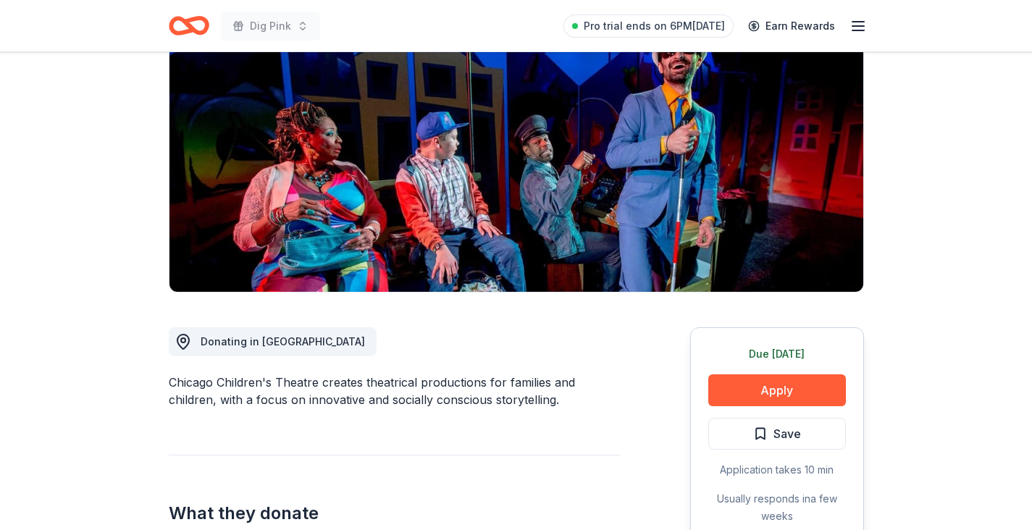
scroll to position [211, 0]
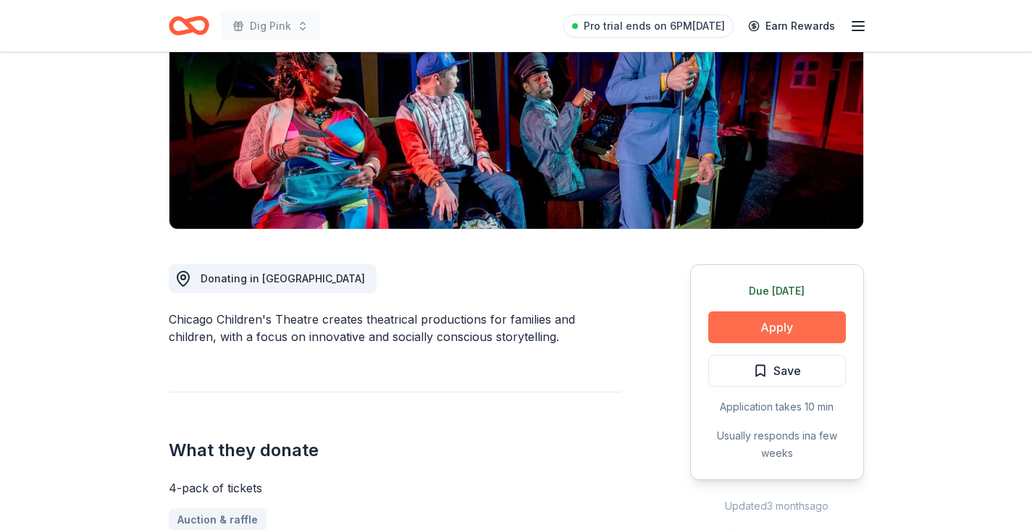
click at [787, 327] on button "Apply" at bounding box center [777, 327] width 138 height 32
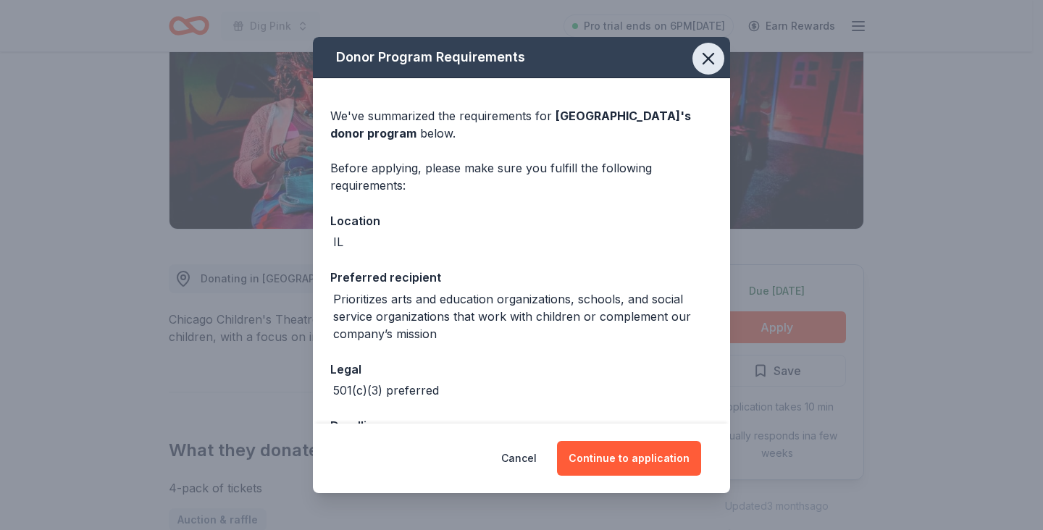
click at [700, 72] on button "button" at bounding box center [708, 59] width 32 height 32
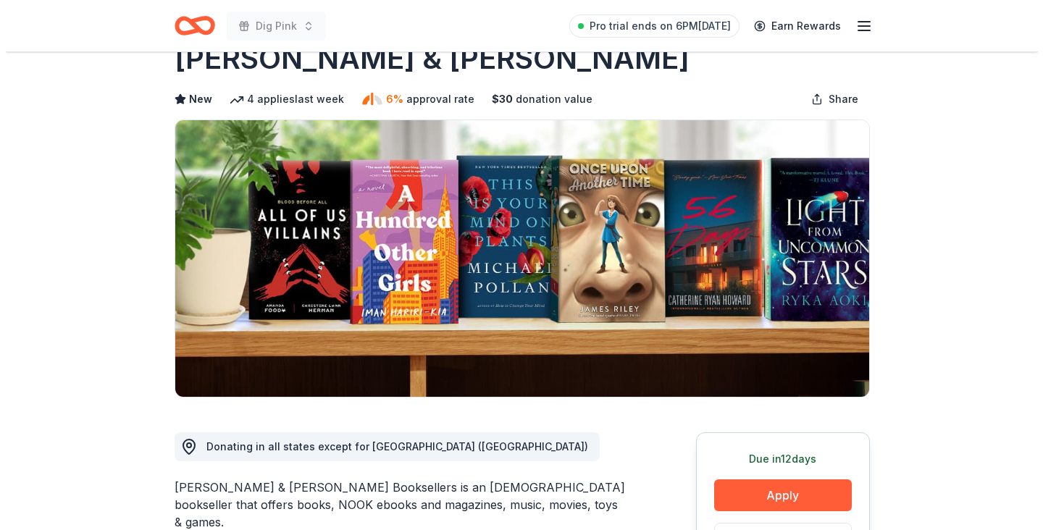
scroll to position [115, 0]
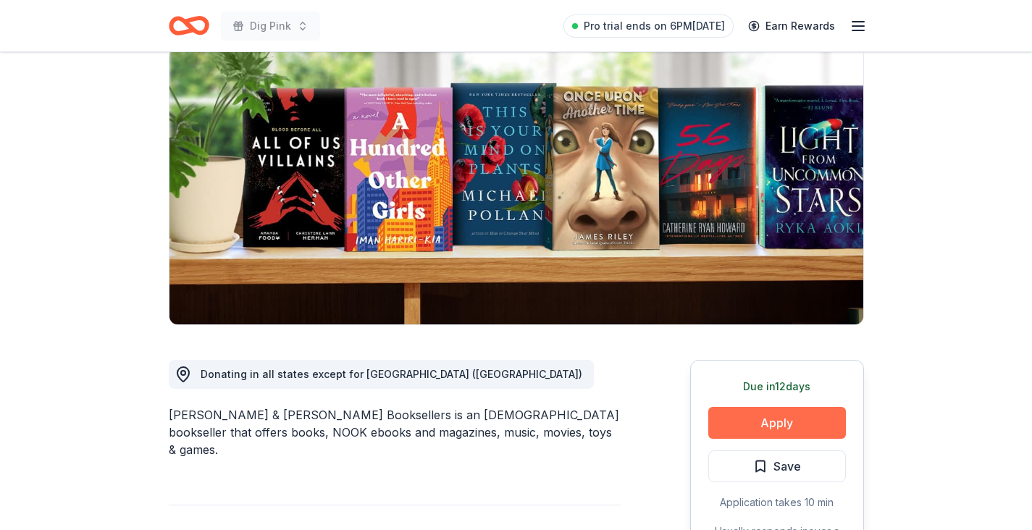
click at [790, 412] on button "Apply" at bounding box center [777, 423] width 138 height 32
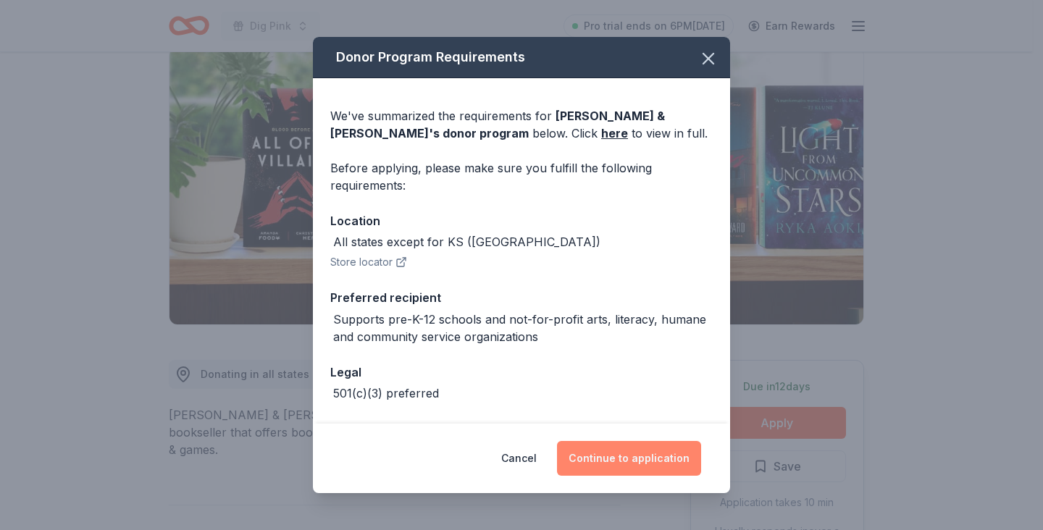
click at [650, 458] on button "Continue to application" at bounding box center [629, 458] width 144 height 35
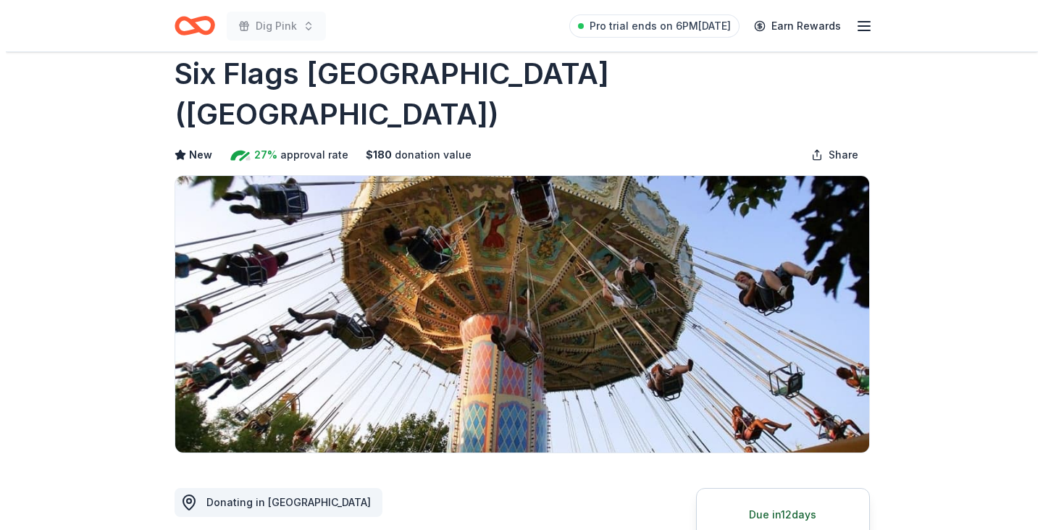
scroll to position [54, 0]
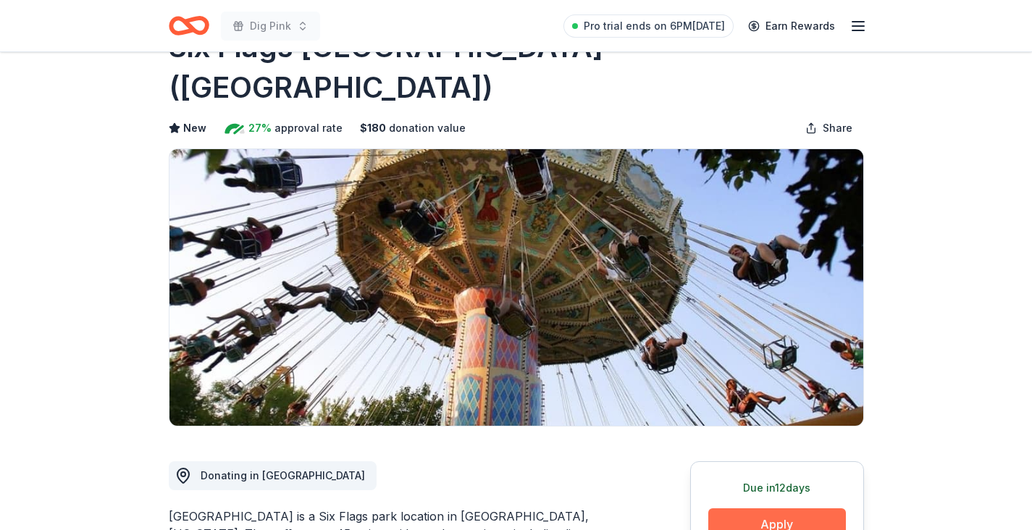
click at [775, 508] on button "Apply" at bounding box center [777, 524] width 138 height 32
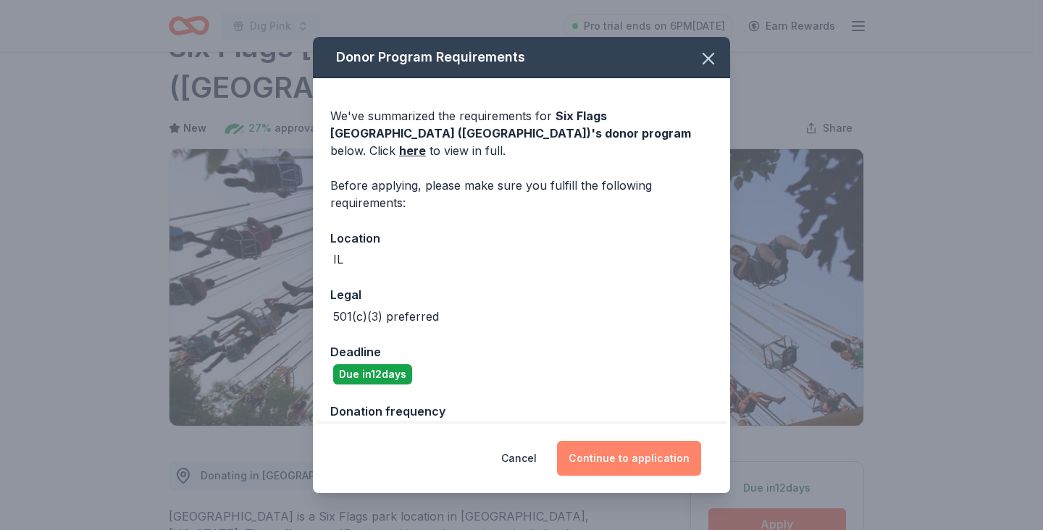
click at [631, 454] on button "Continue to application" at bounding box center [629, 458] width 144 height 35
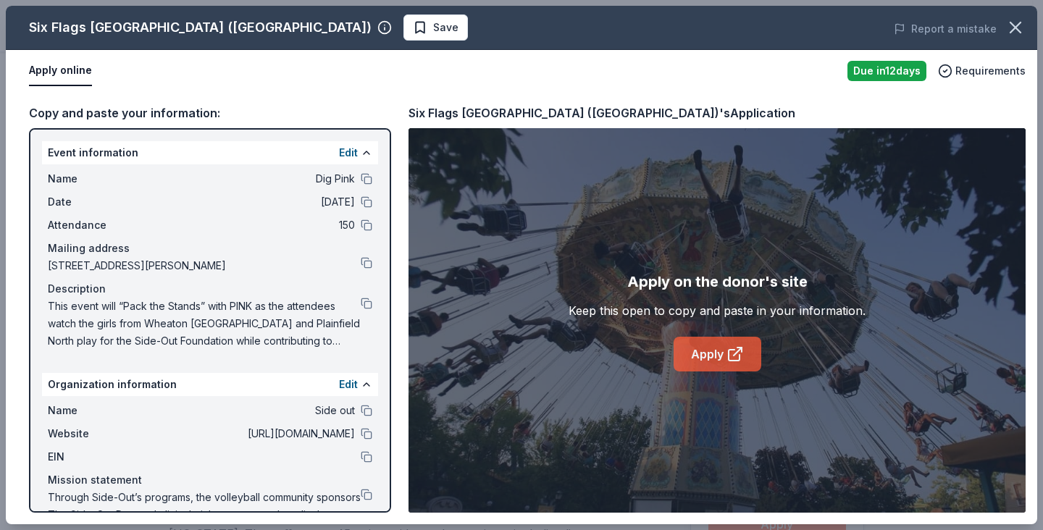
click at [723, 351] on link "Apply" at bounding box center [718, 354] width 88 height 35
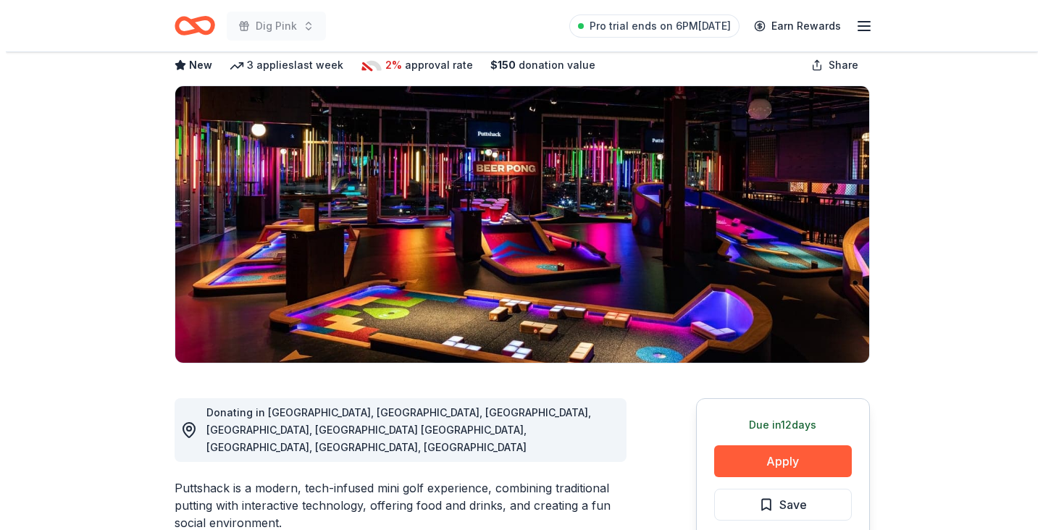
scroll to position [86, 0]
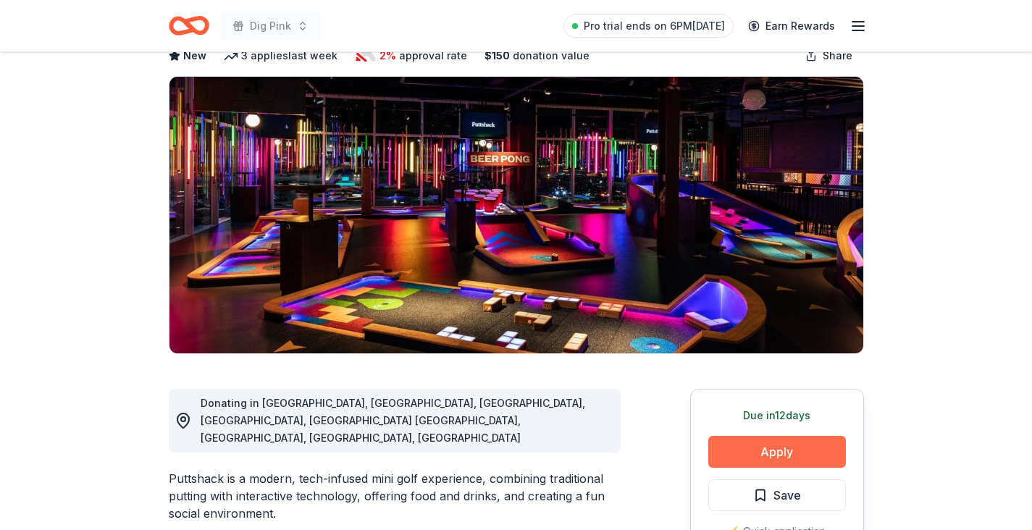
click at [790, 462] on button "Apply" at bounding box center [777, 452] width 138 height 32
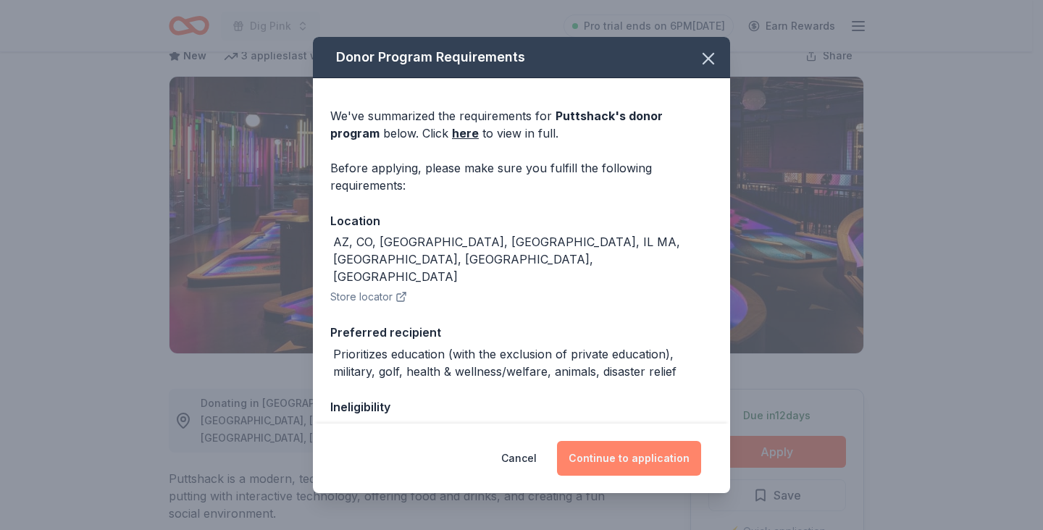
click at [611, 448] on button "Continue to application" at bounding box center [629, 458] width 144 height 35
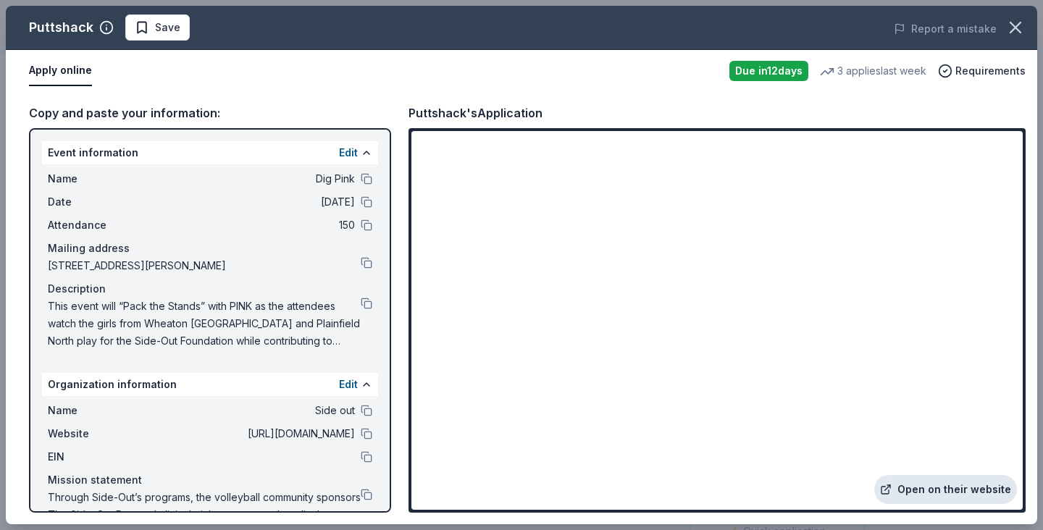
click at [913, 475] on link "Open on their website" at bounding box center [945, 489] width 143 height 29
click at [361, 306] on button at bounding box center [367, 304] width 12 height 12
